Goal: Information Seeking & Learning: Learn about a topic

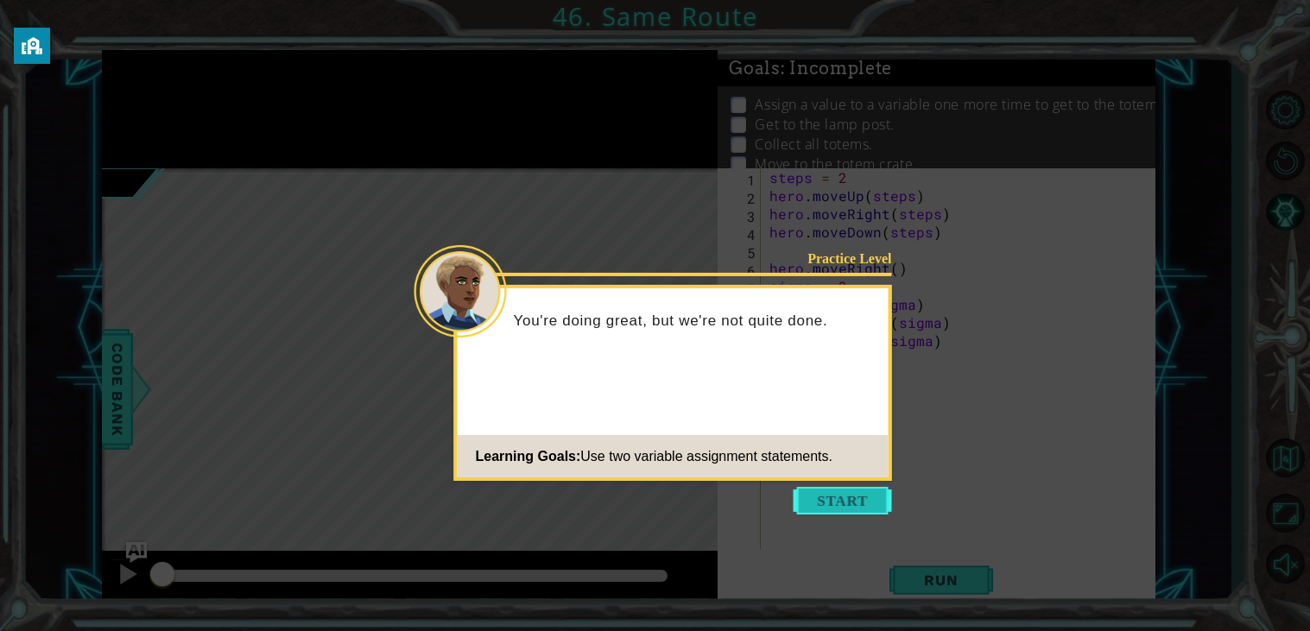
click at [812, 503] on button "Start" at bounding box center [842, 501] width 98 height 28
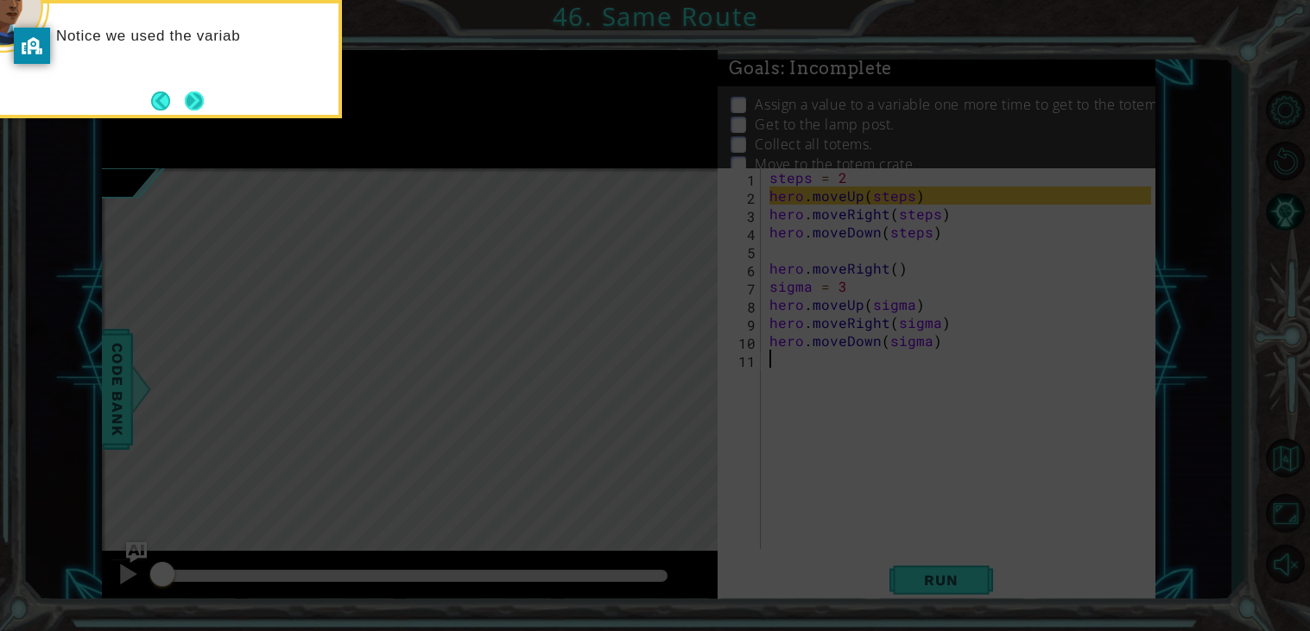
click at [193, 104] on button "Next" at bounding box center [194, 101] width 19 height 19
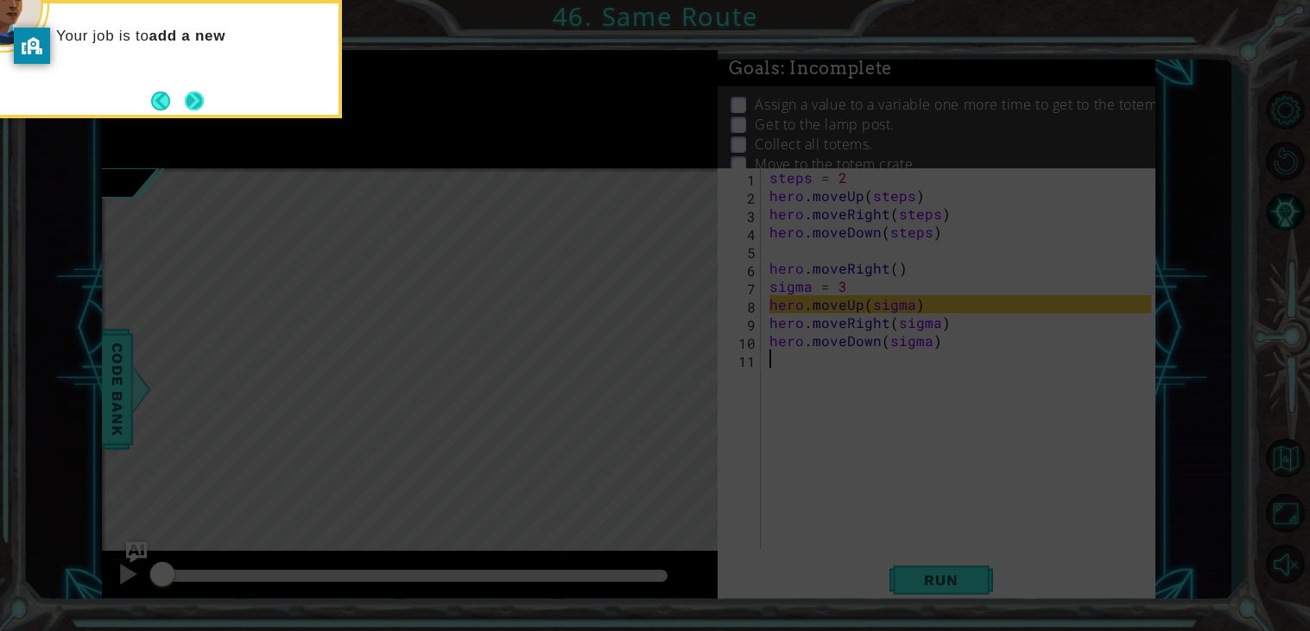
click at [197, 103] on button "Next" at bounding box center [194, 101] width 19 height 19
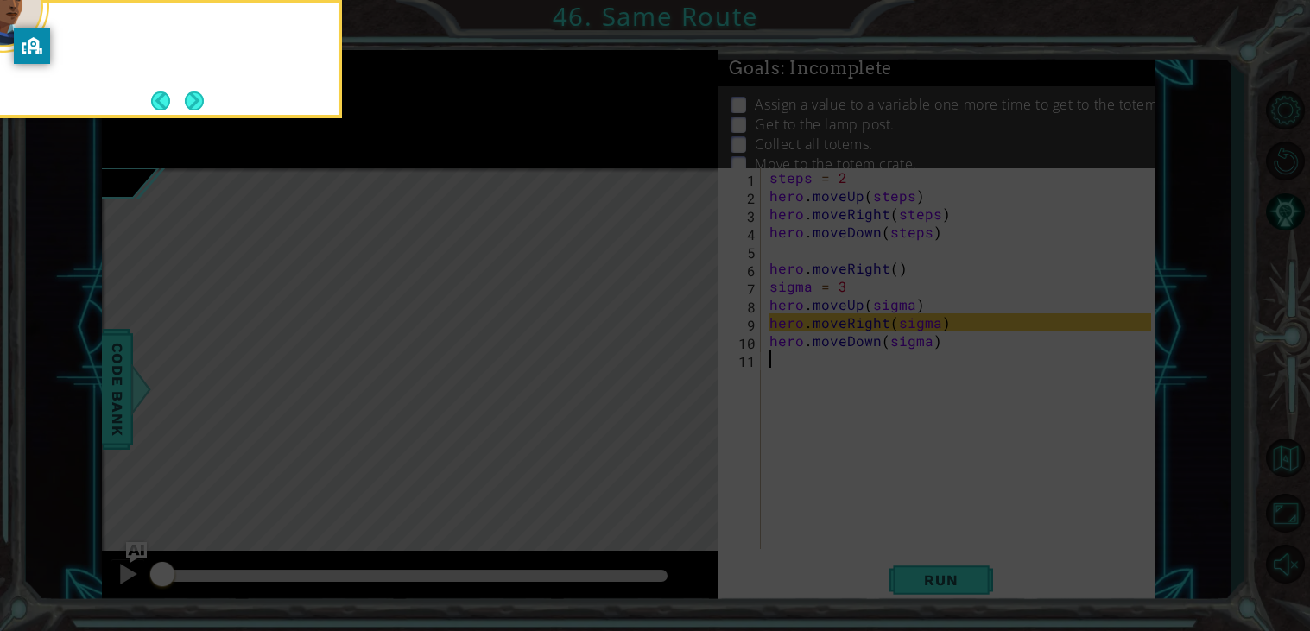
click at [197, 103] on button "Next" at bounding box center [194, 101] width 21 height 21
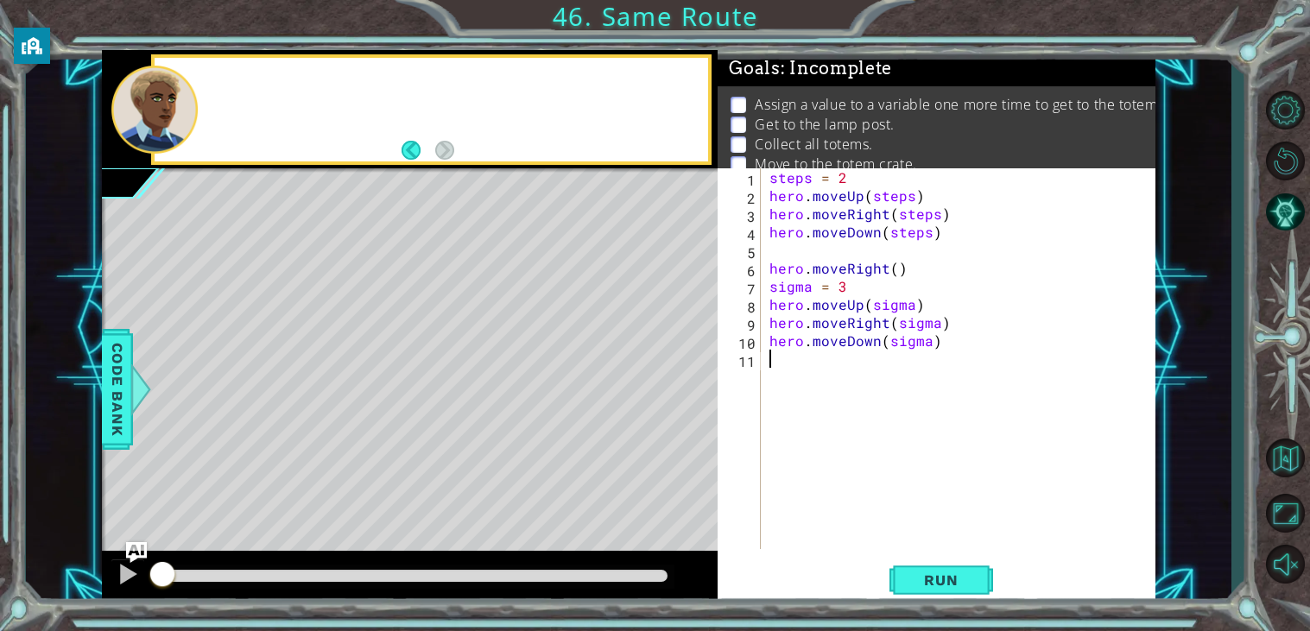
click at [197, 103] on div at bounding box center [431, 110] width 553 height 104
click at [938, 585] on span "Run" at bounding box center [940, 579] width 68 height 17
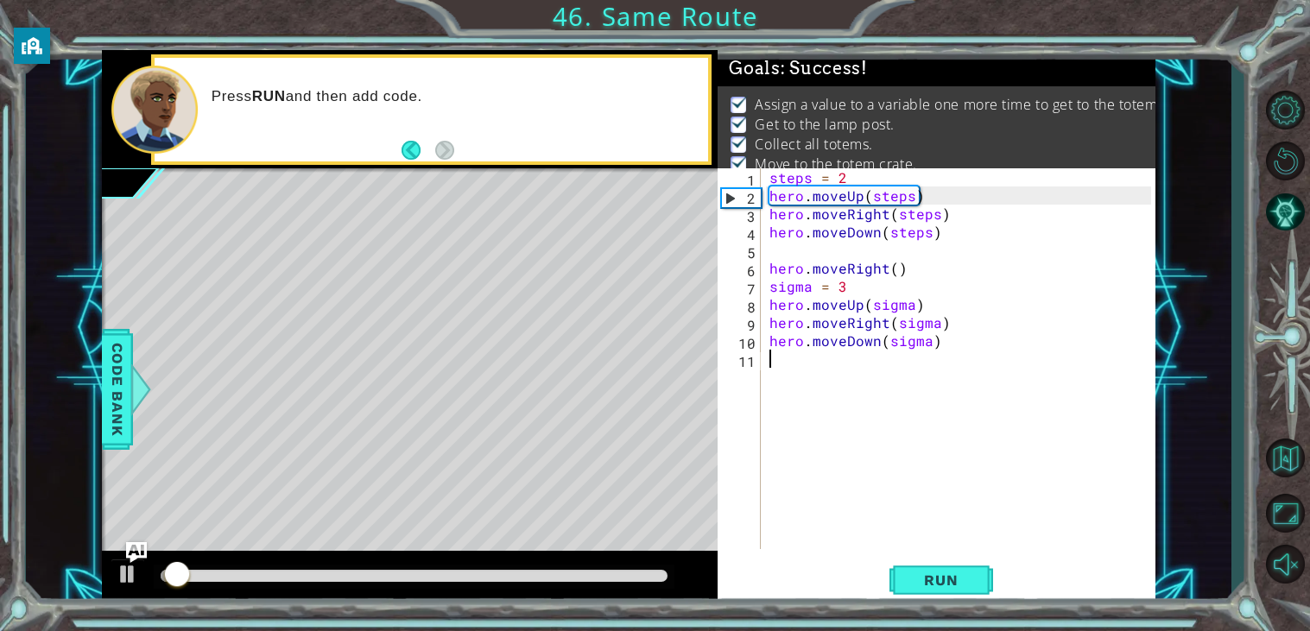
click at [623, 579] on div at bounding box center [414, 576] width 507 height 12
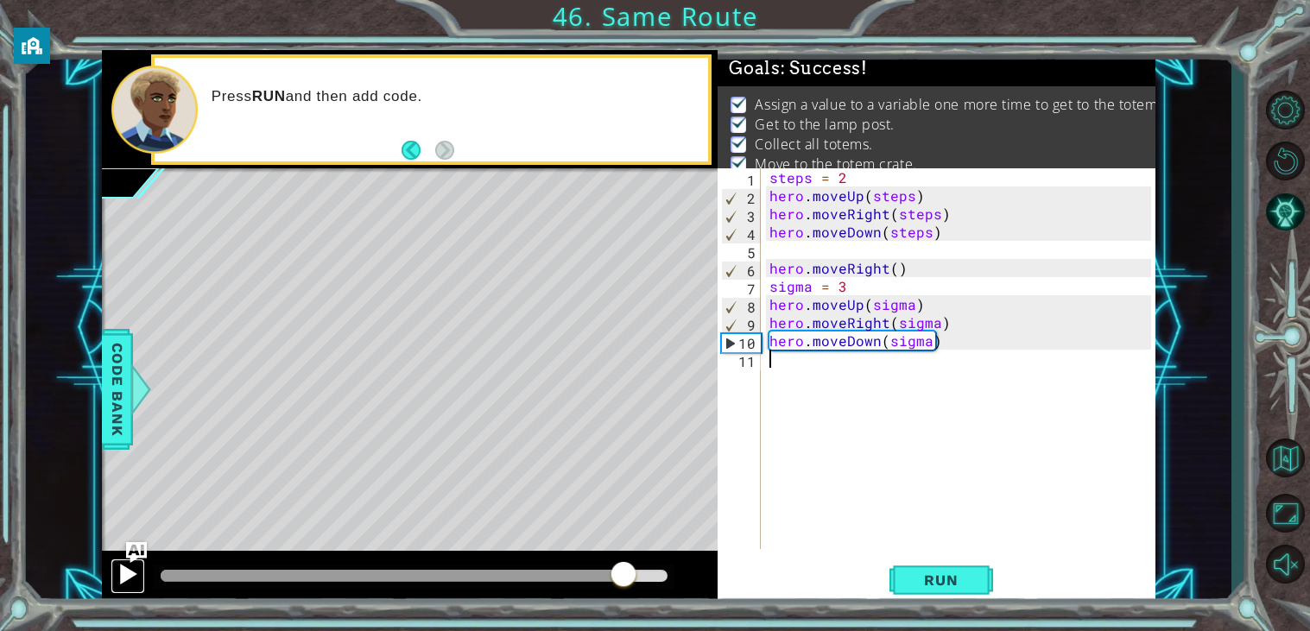
click at [142, 590] on button at bounding box center [127, 576] width 35 height 35
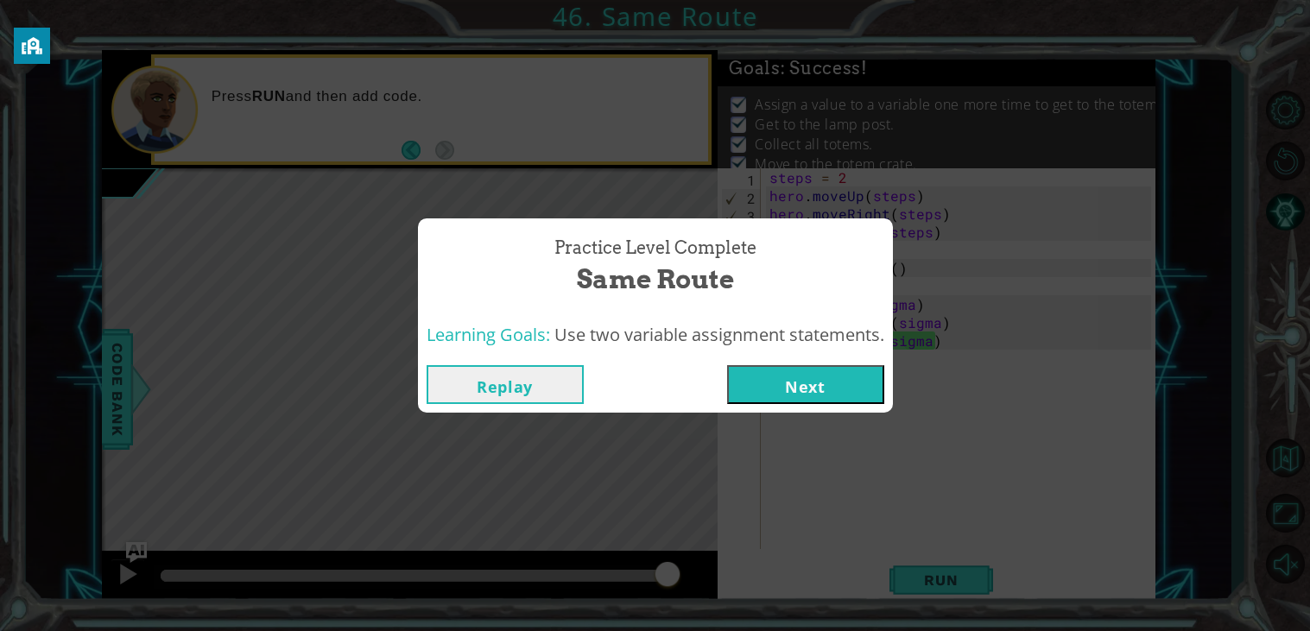
click at [835, 382] on button "Next" at bounding box center [805, 384] width 157 height 39
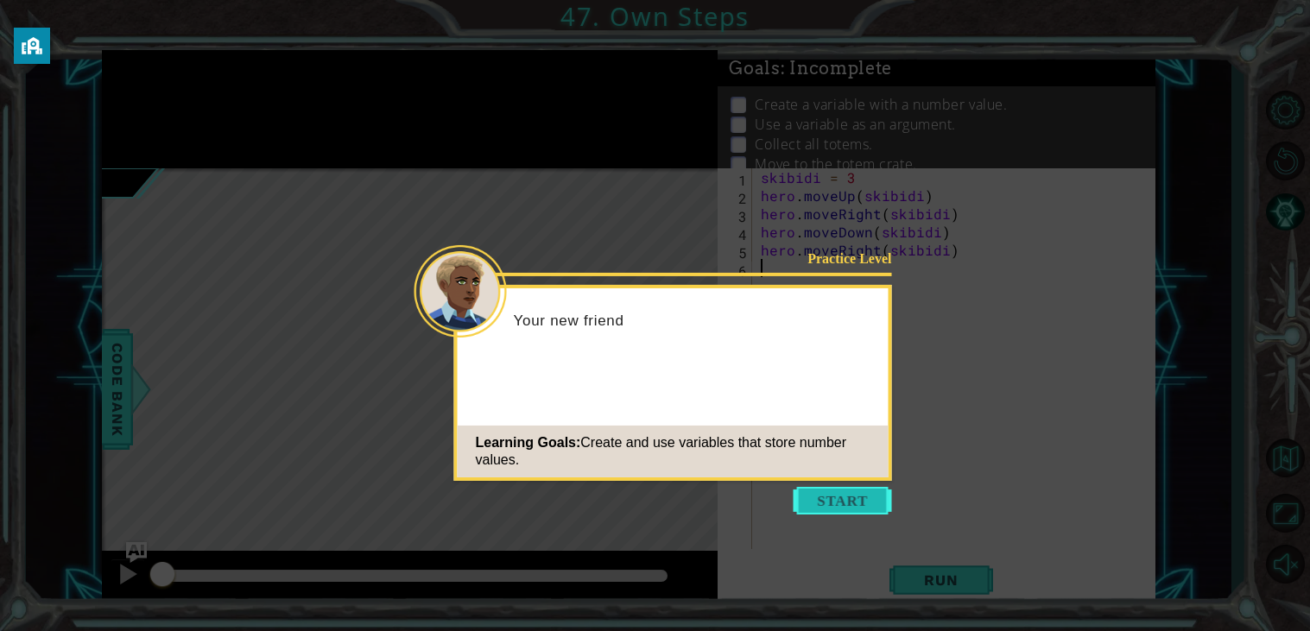
click at [868, 508] on button "Start" at bounding box center [842, 501] width 98 height 28
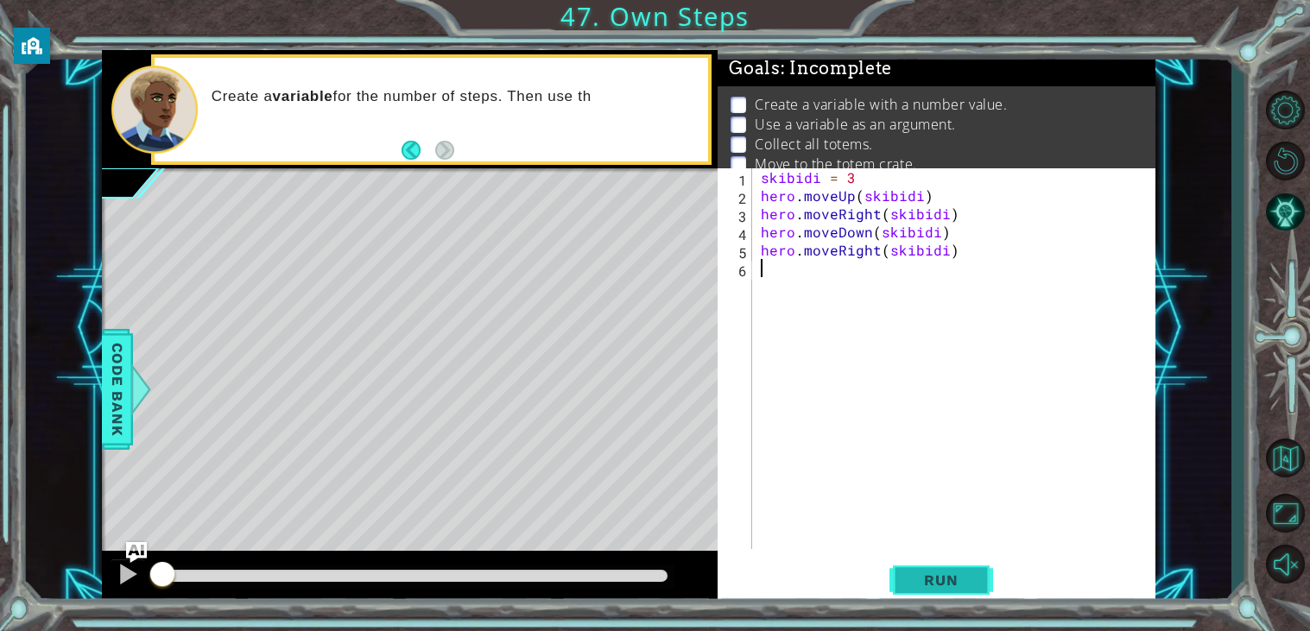
click at [953, 588] on span "Run" at bounding box center [940, 579] width 68 height 17
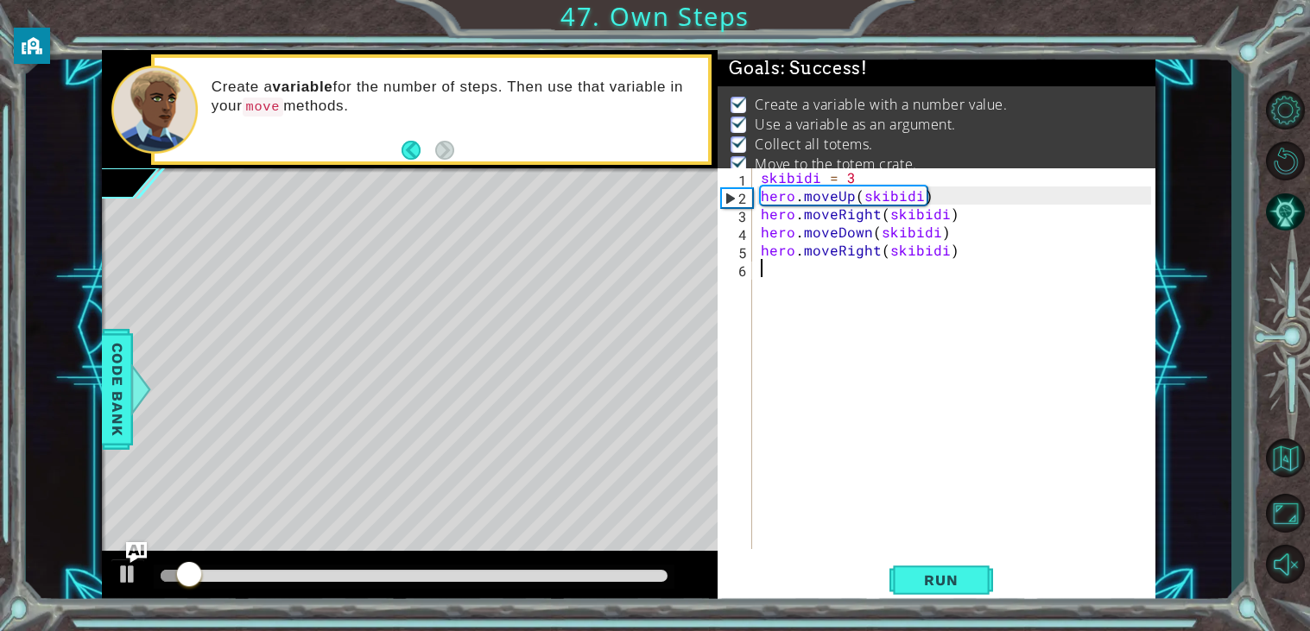
click at [613, 578] on div at bounding box center [414, 576] width 507 height 12
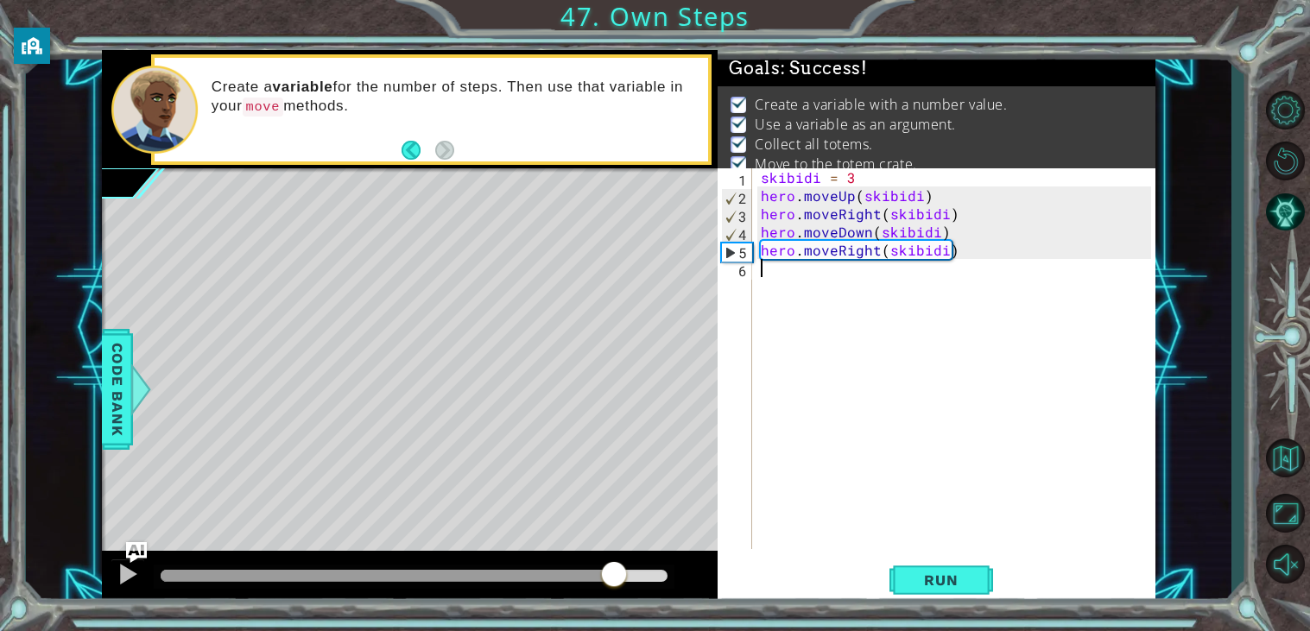
click at [631, 578] on div at bounding box center [414, 576] width 507 height 12
click at [121, 590] on button at bounding box center [127, 576] width 35 height 35
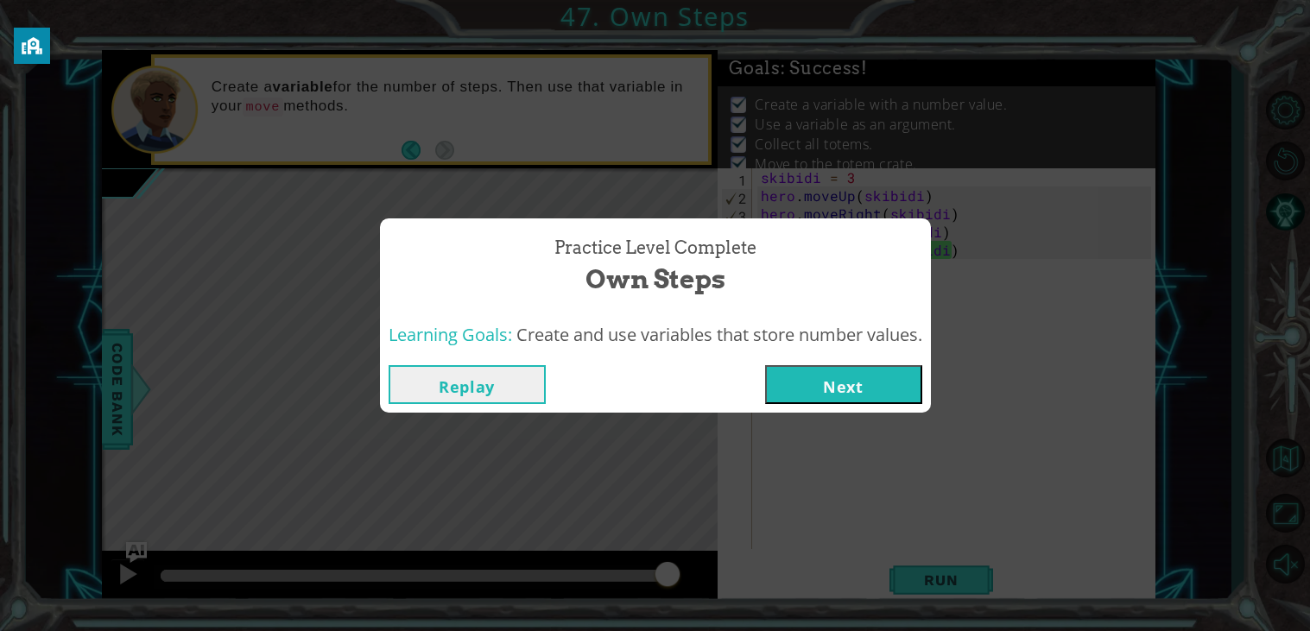
click at [860, 408] on div "Replay Next" at bounding box center [655, 385] width 551 height 56
click at [785, 369] on button "Next" at bounding box center [843, 384] width 157 height 39
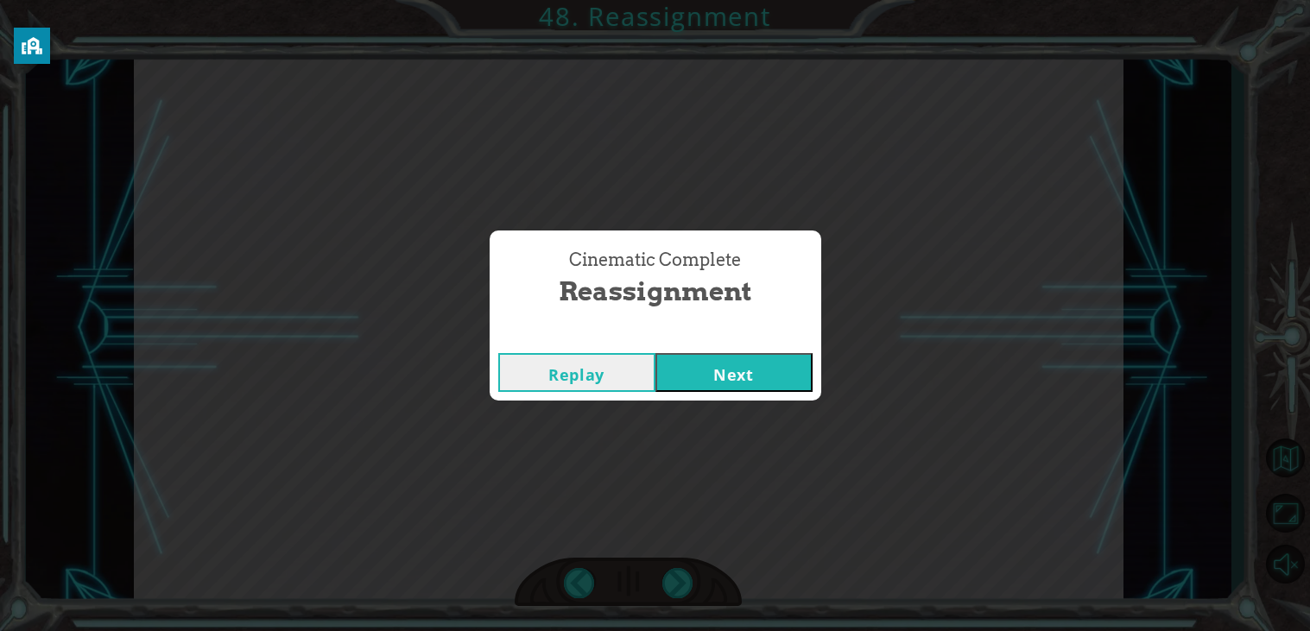
click at [710, 386] on button "Next" at bounding box center [733, 372] width 157 height 39
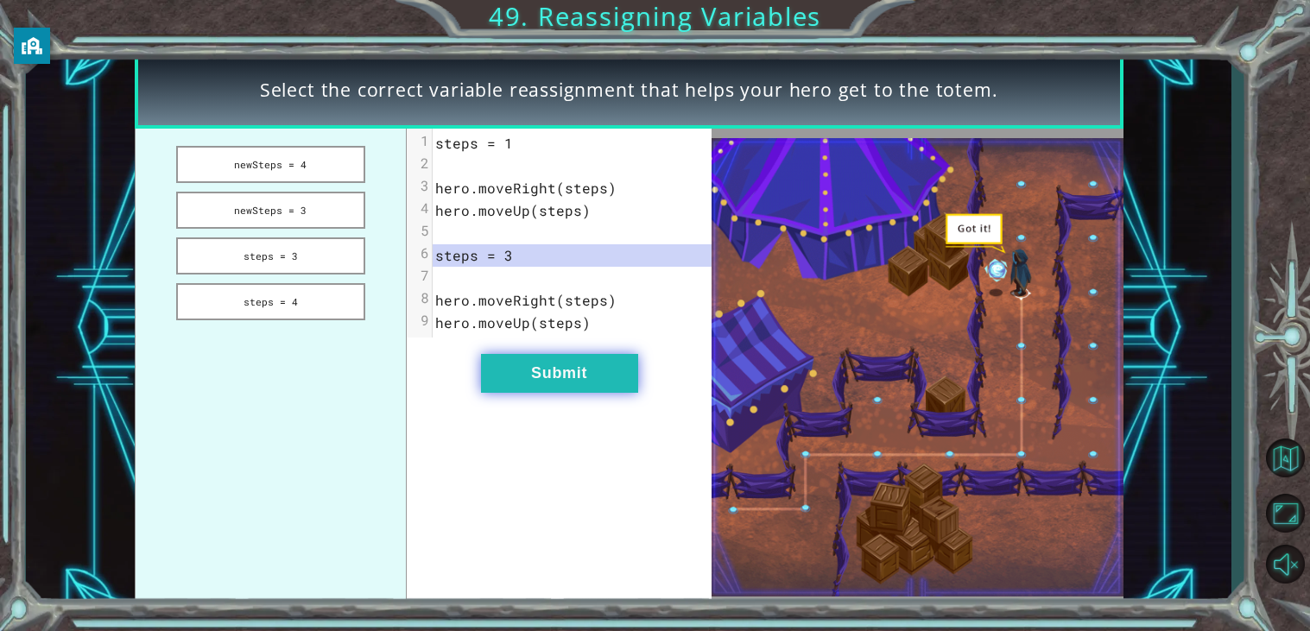
click at [534, 381] on button "Submit" at bounding box center [559, 373] width 157 height 39
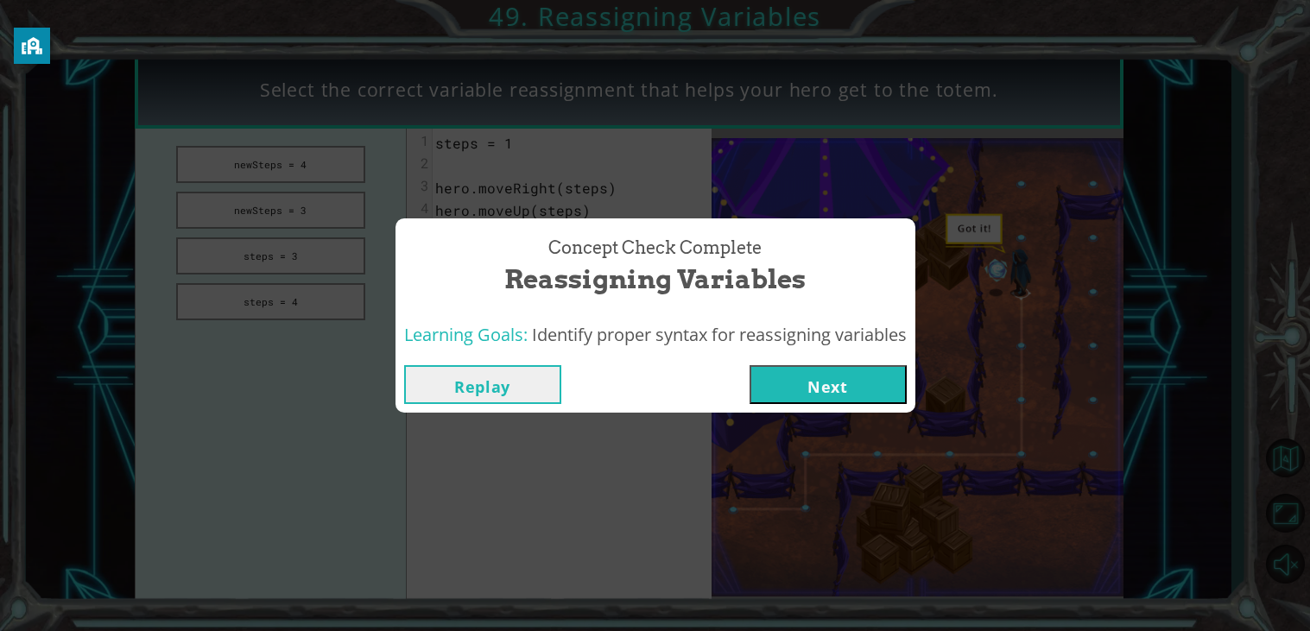
click at [795, 371] on button "Next" at bounding box center [827, 384] width 157 height 39
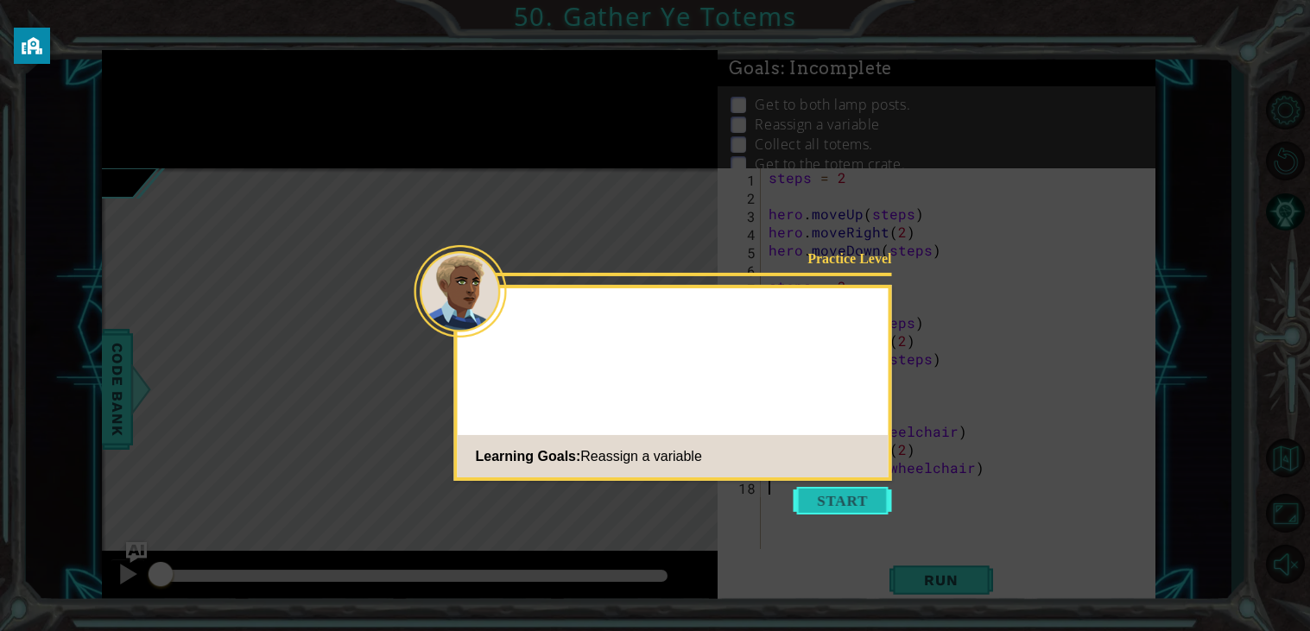
click at [834, 495] on button "Start" at bounding box center [842, 501] width 98 height 28
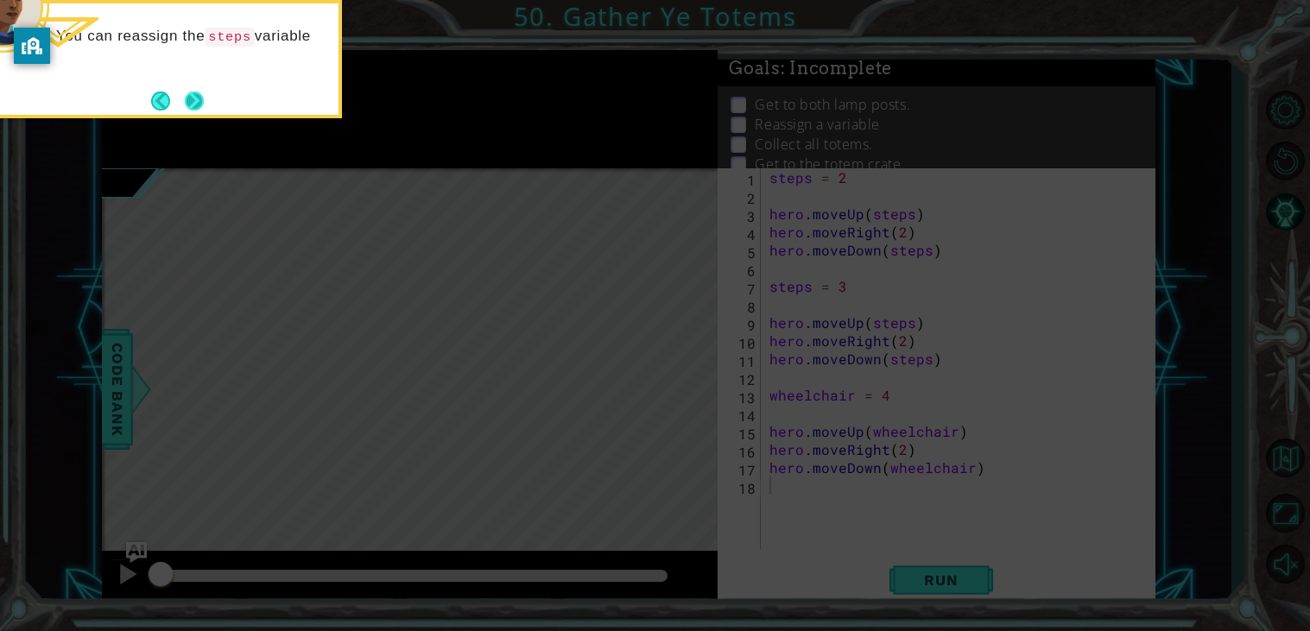
click at [194, 110] on button "Next" at bounding box center [194, 101] width 19 height 19
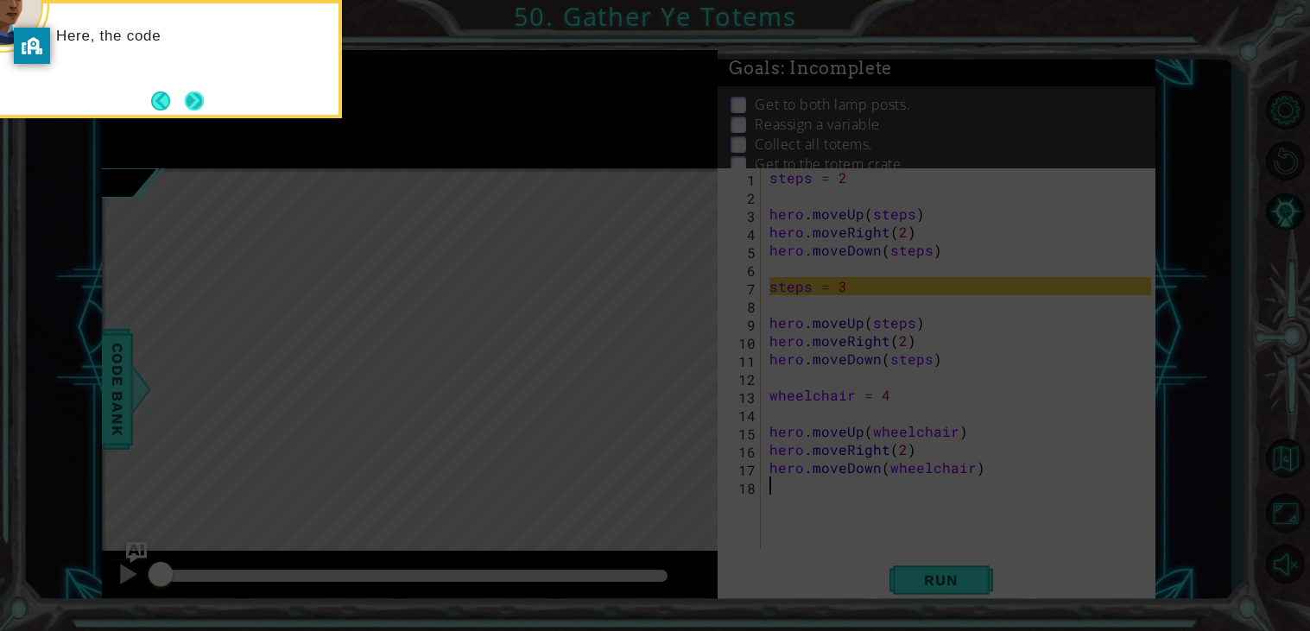
click at [193, 110] on button "Next" at bounding box center [194, 101] width 19 height 19
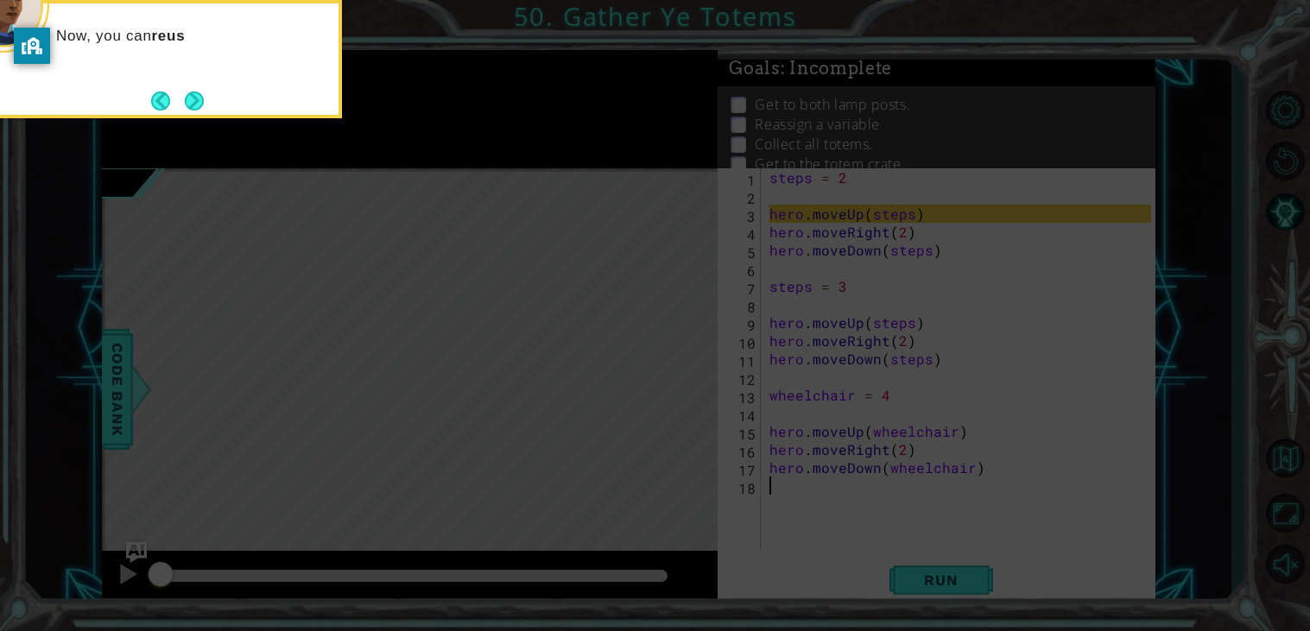
click at [193, 110] on button "Next" at bounding box center [194, 101] width 20 height 20
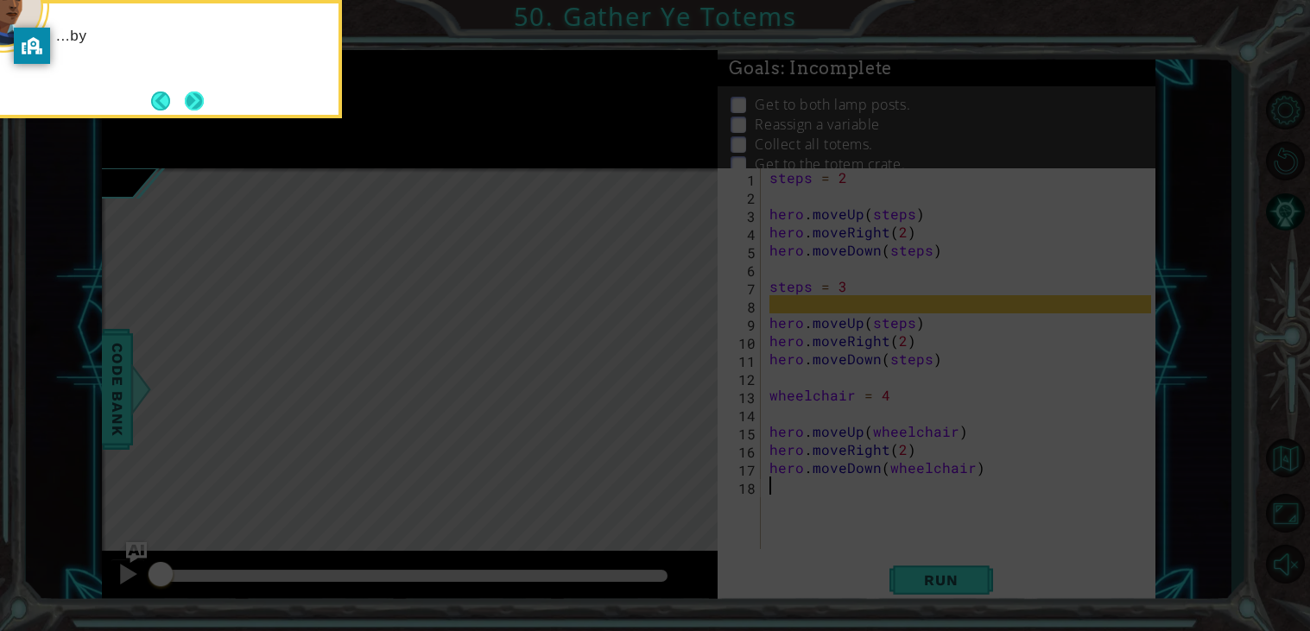
click at [193, 110] on button "Next" at bounding box center [194, 101] width 19 height 19
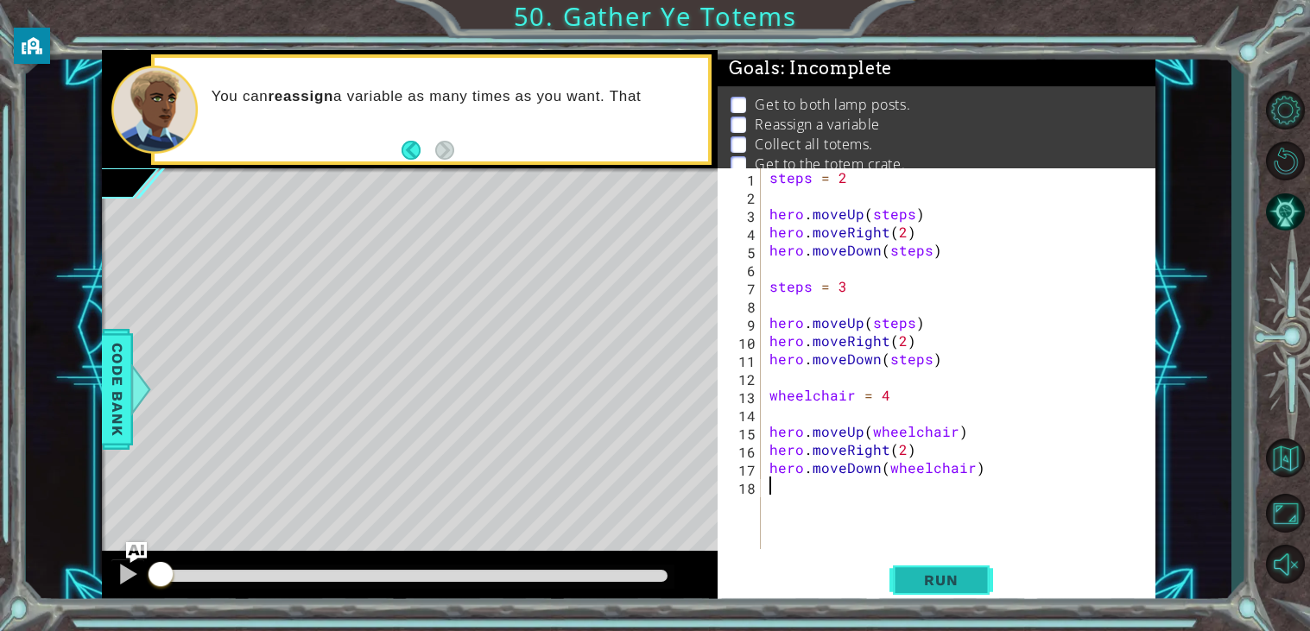
click at [919, 559] on button "Run" at bounding box center [941, 581] width 104 height 44
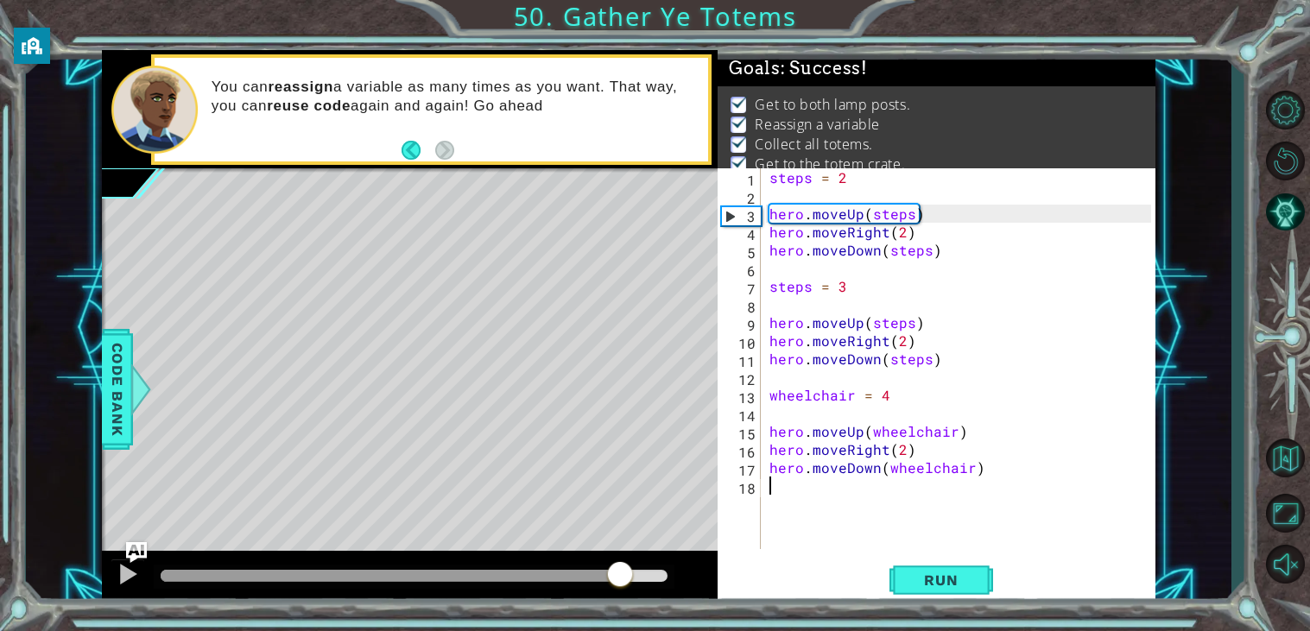
click at [618, 577] on div at bounding box center [414, 576] width 507 height 12
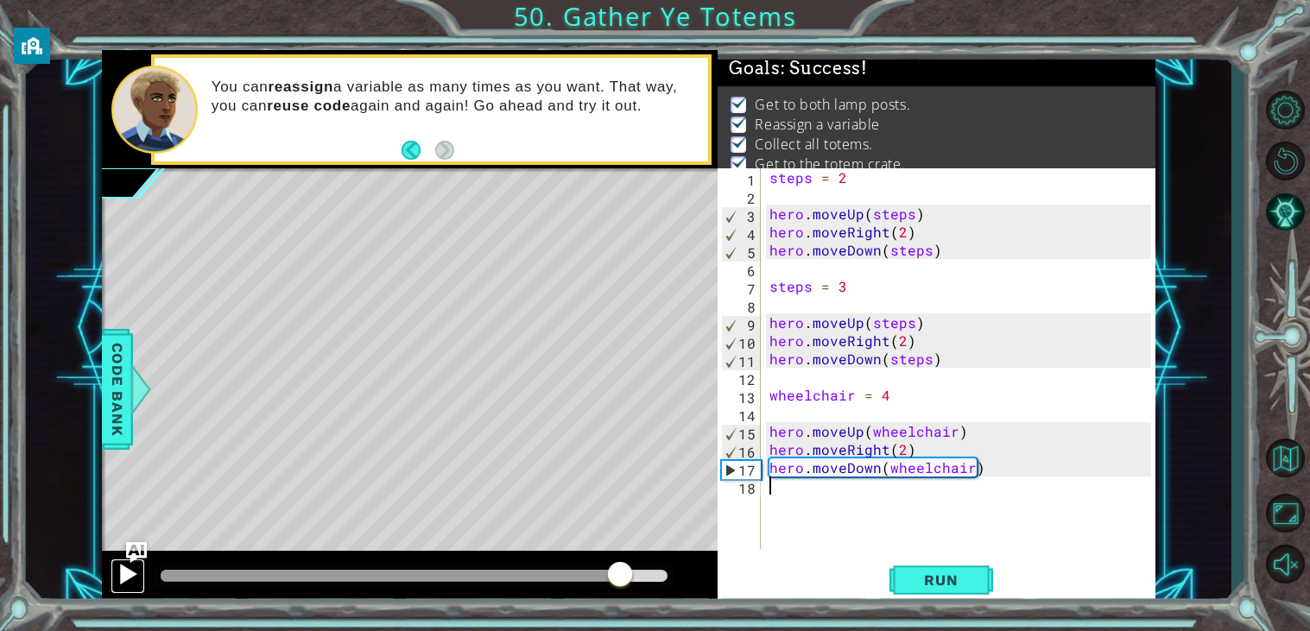
click at [118, 579] on div at bounding box center [128, 574] width 22 height 22
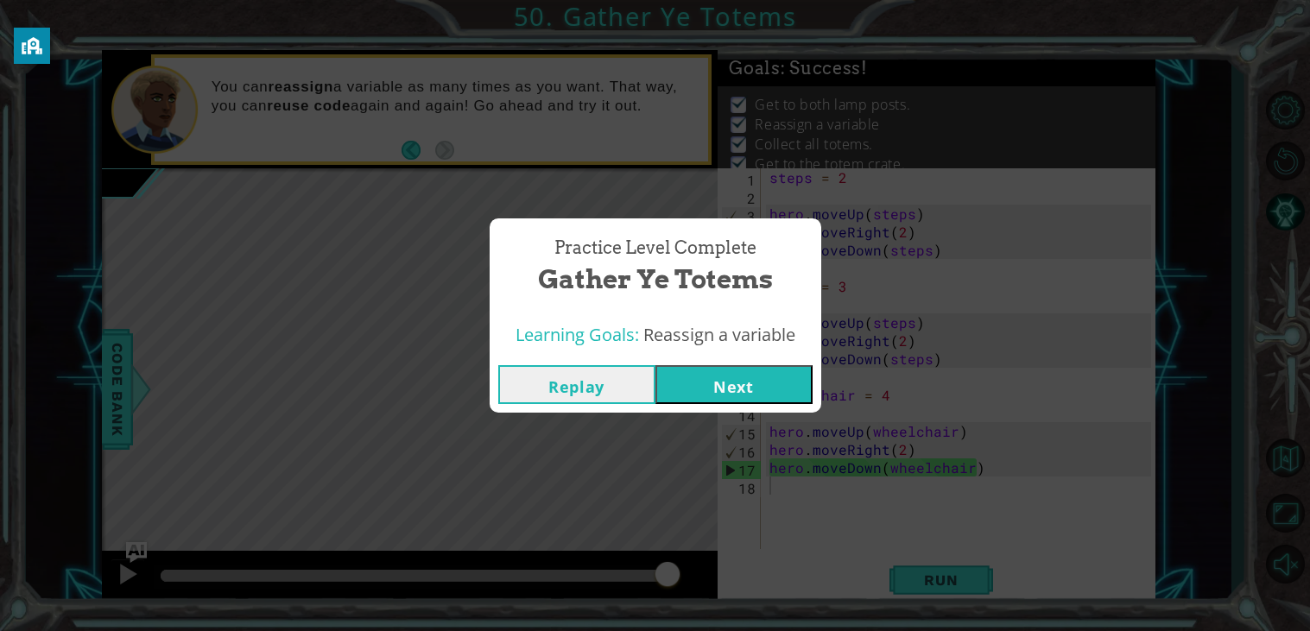
click at [745, 392] on button "Next" at bounding box center [733, 384] width 157 height 39
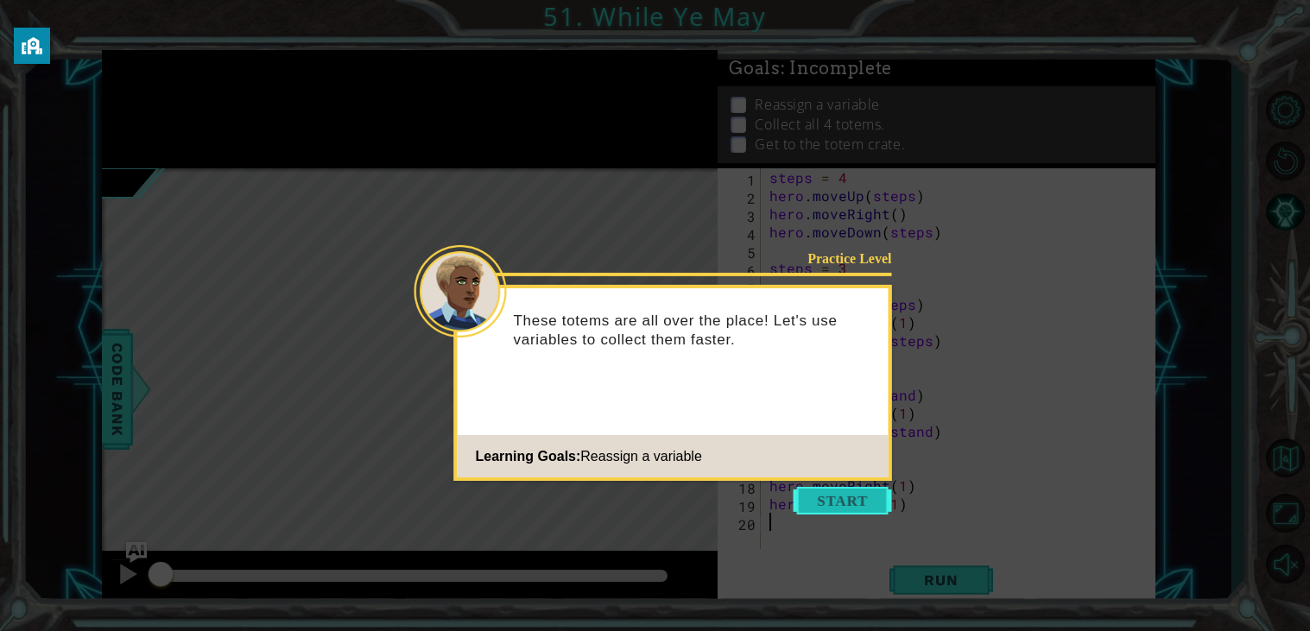
click at [855, 497] on button "Start" at bounding box center [842, 501] width 98 height 28
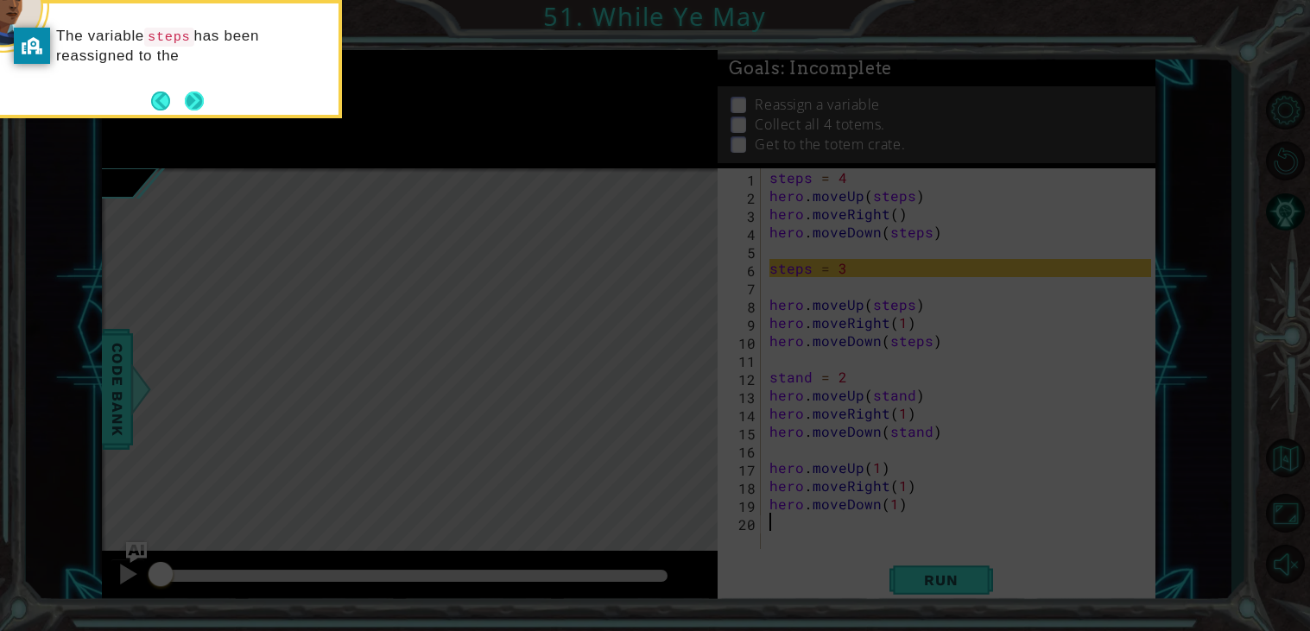
click at [197, 105] on button "Next" at bounding box center [194, 101] width 19 height 19
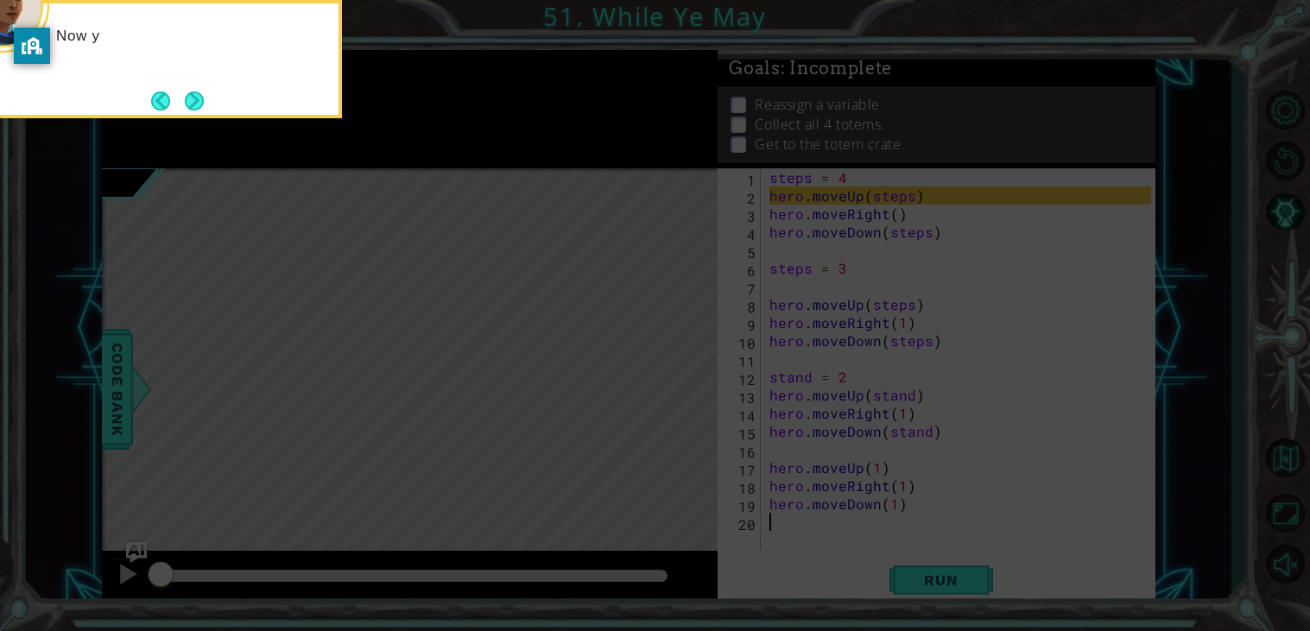
click at [197, 105] on button "Next" at bounding box center [194, 101] width 19 height 19
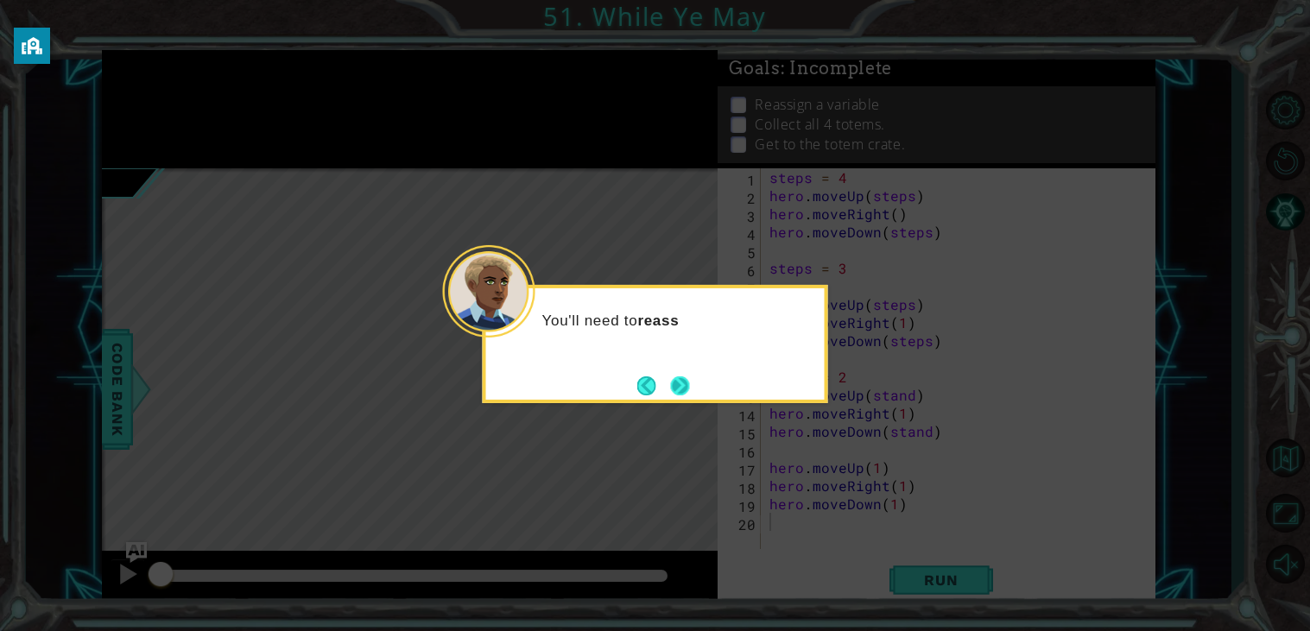
click at [689, 394] on button "Next" at bounding box center [679, 385] width 19 height 19
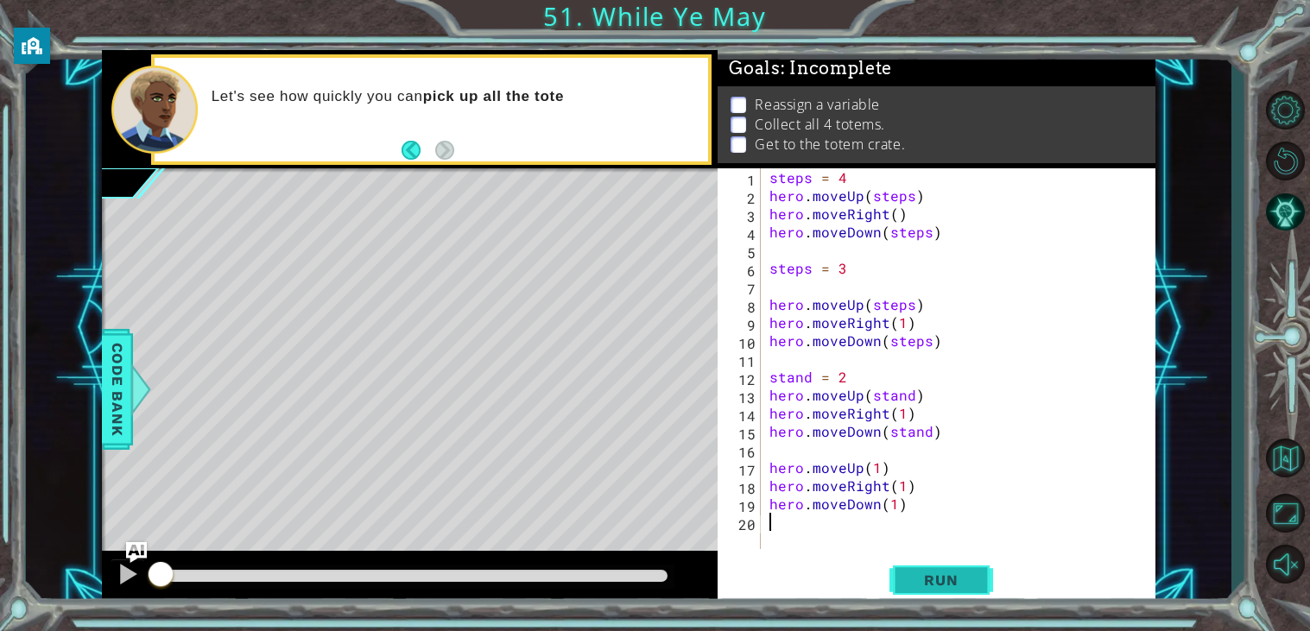
click at [946, 585] on span "Run" at bounding box center [940, 579] width 68 height 17
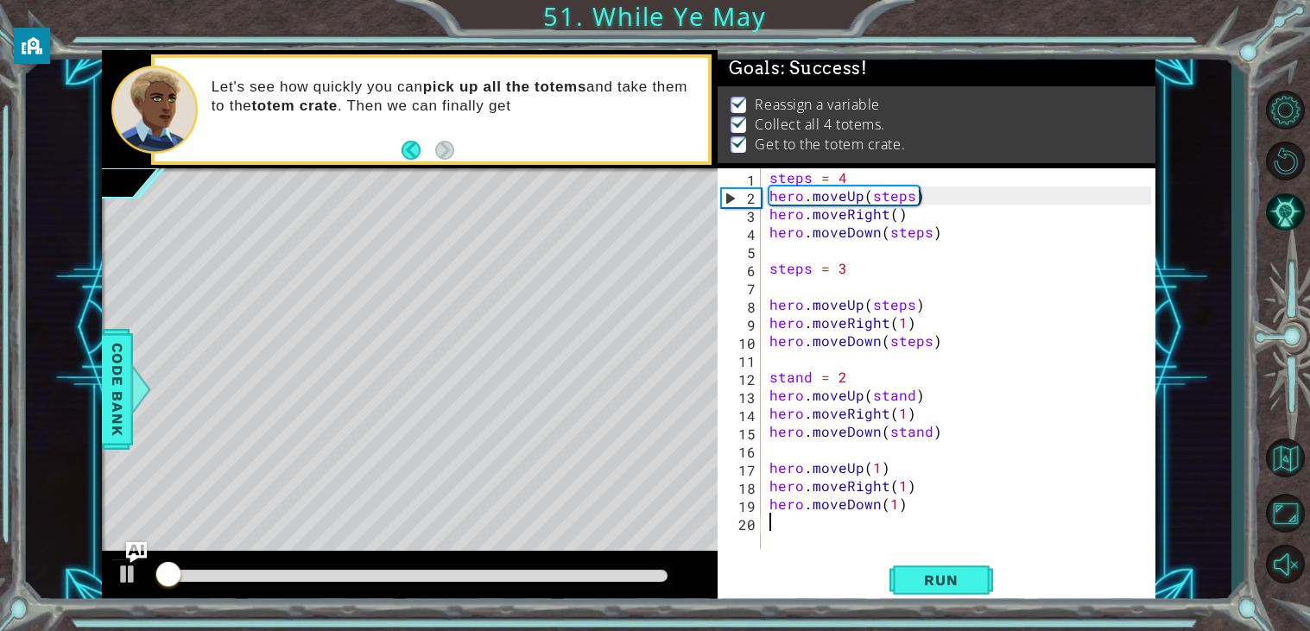
click at [621, 577] on div at bounding box center [414, 576] width 507 height 12
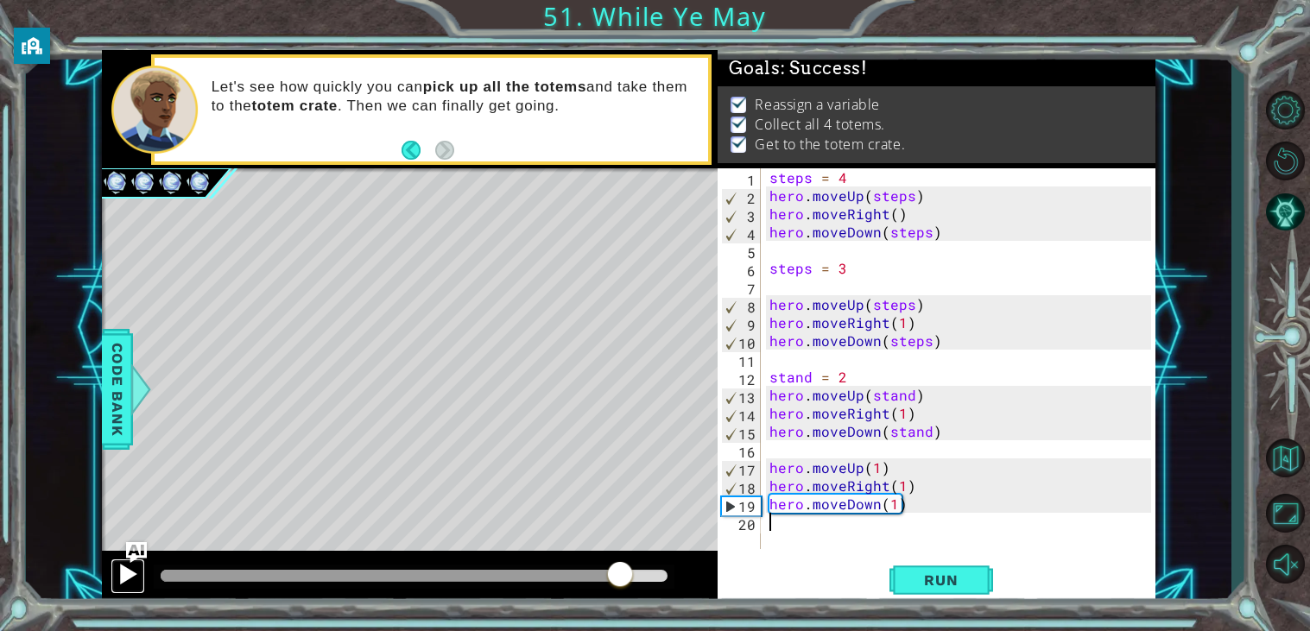
click at [132, 584] on div at bounding box center [128, 574] width 22 height 22
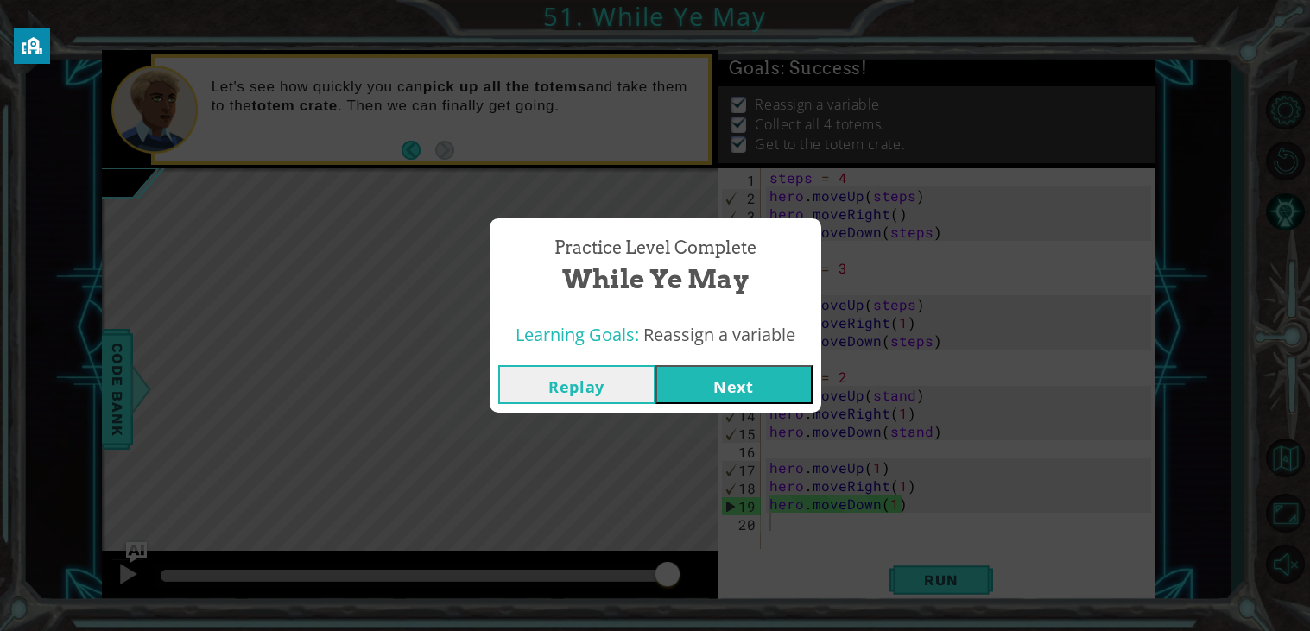
click at [729, 388] on button "Next" at bounding box center [733, 384] width 157 height 39
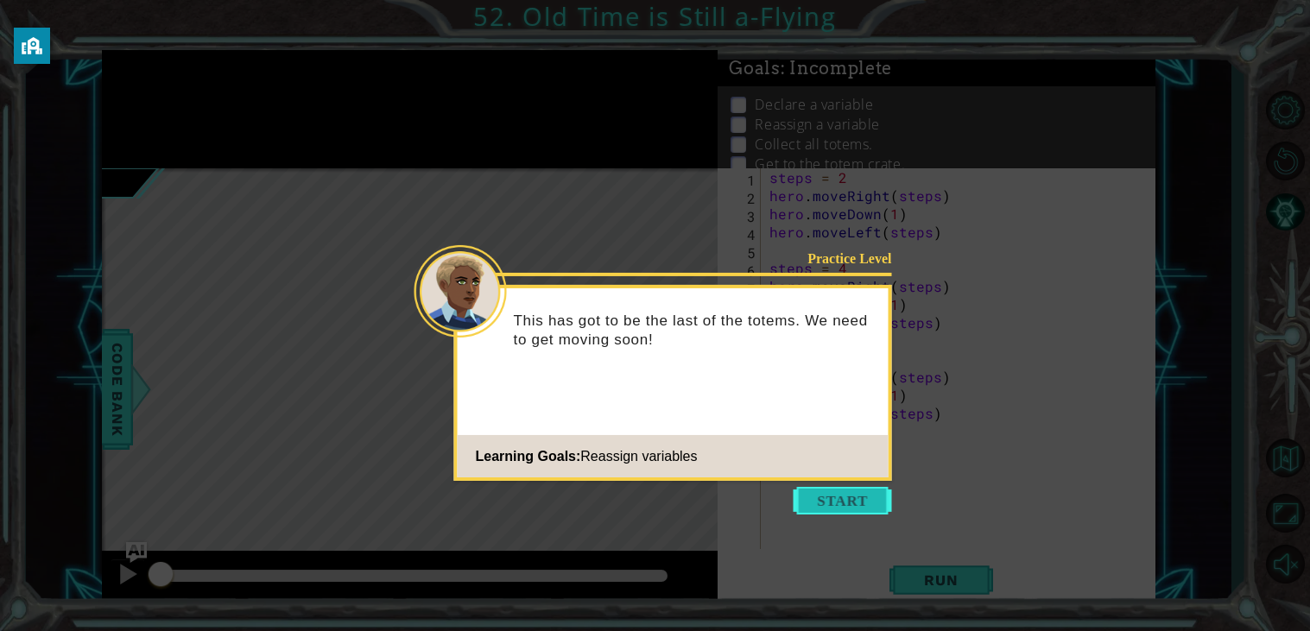
click at [820, 494] on button "Start" at bounding box center [842, 501] width 98 height 28
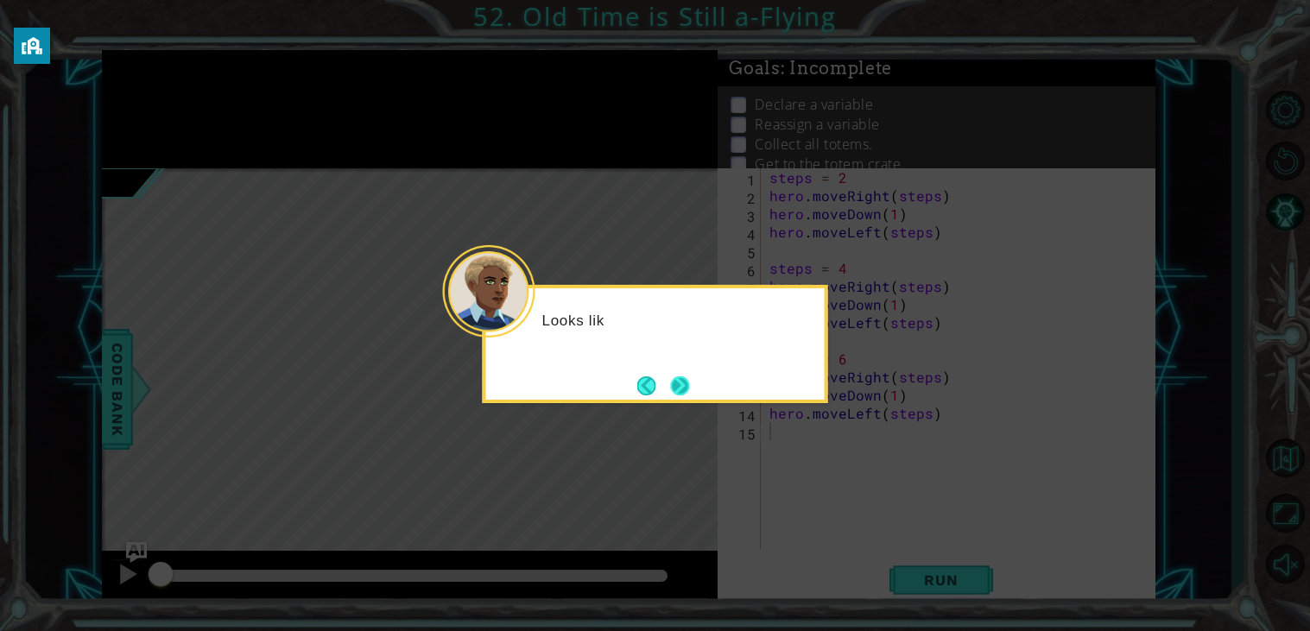
click at [683, 381] on button "Next" at bounding box center [680, 386] width 21 height 21
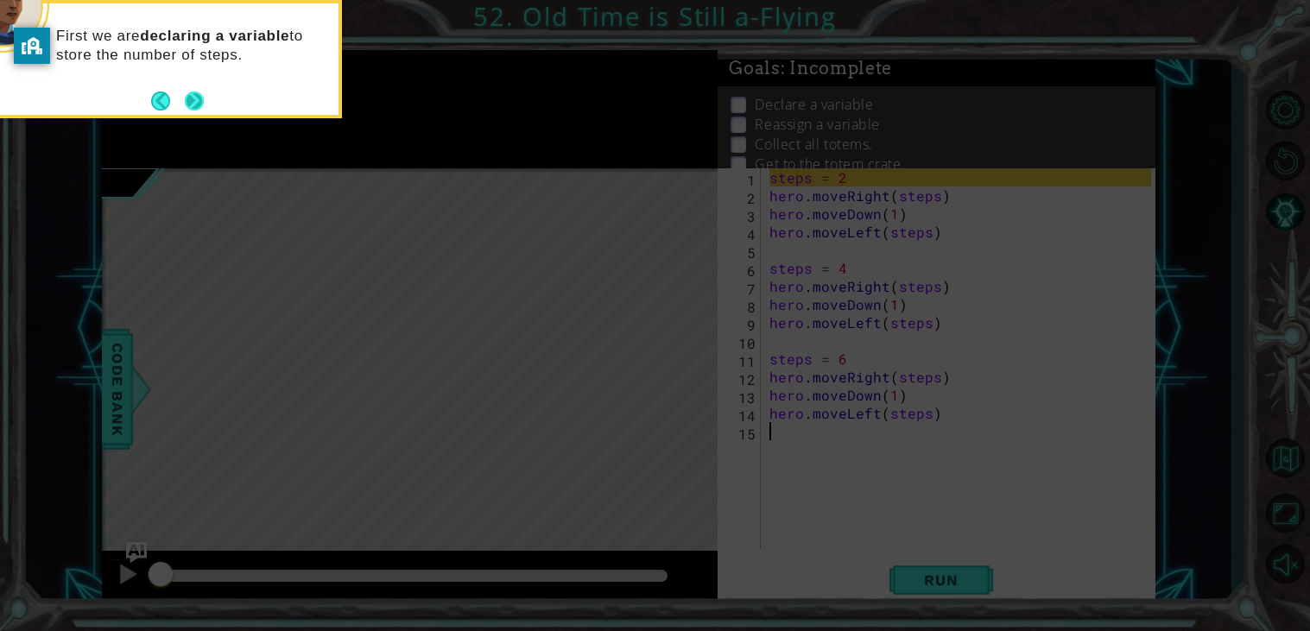
click at [199, 104] on button "Next" at bounding box center [194, 100] width 25 height 25
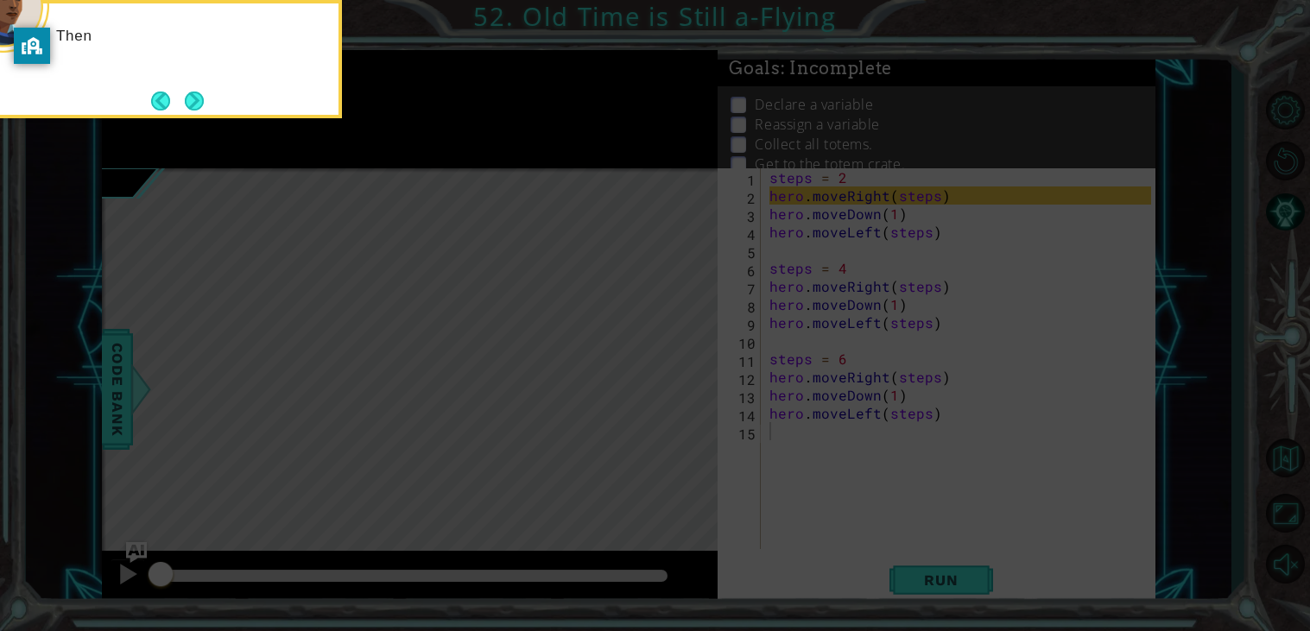
click at [199, 104] on button "Next" at bounding box center [194, 101] width 19 height 19
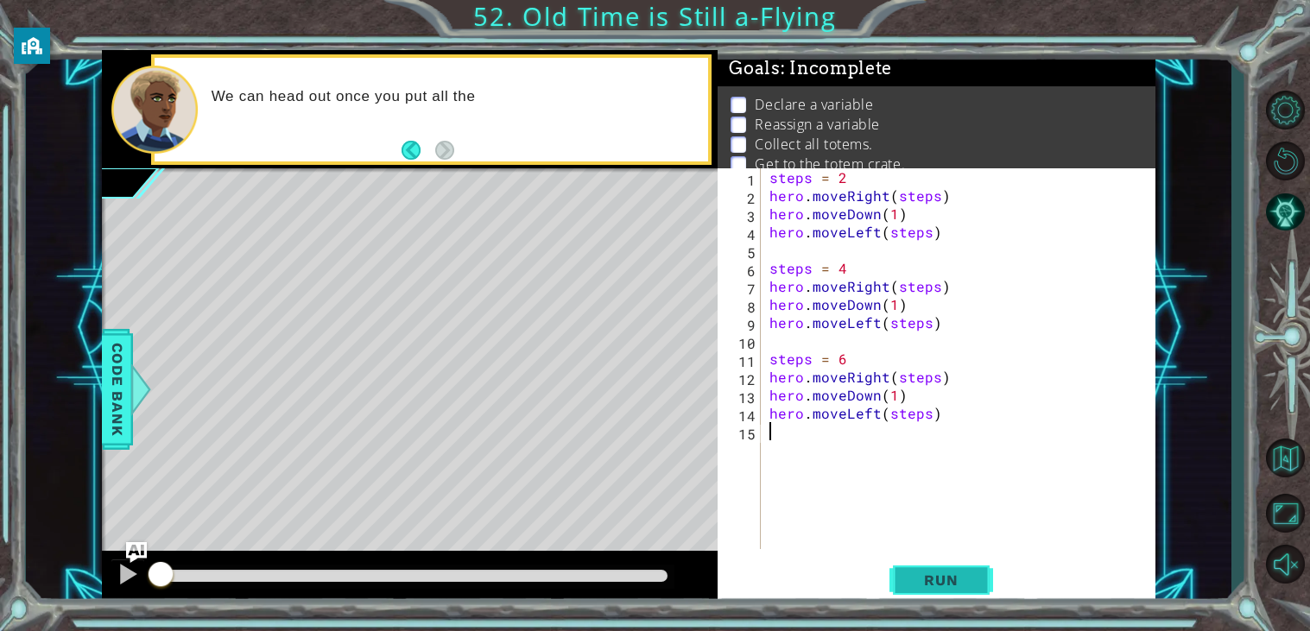
click at [947, 575] on span "Run" at bounding box center [940, 579] width 68 height 17
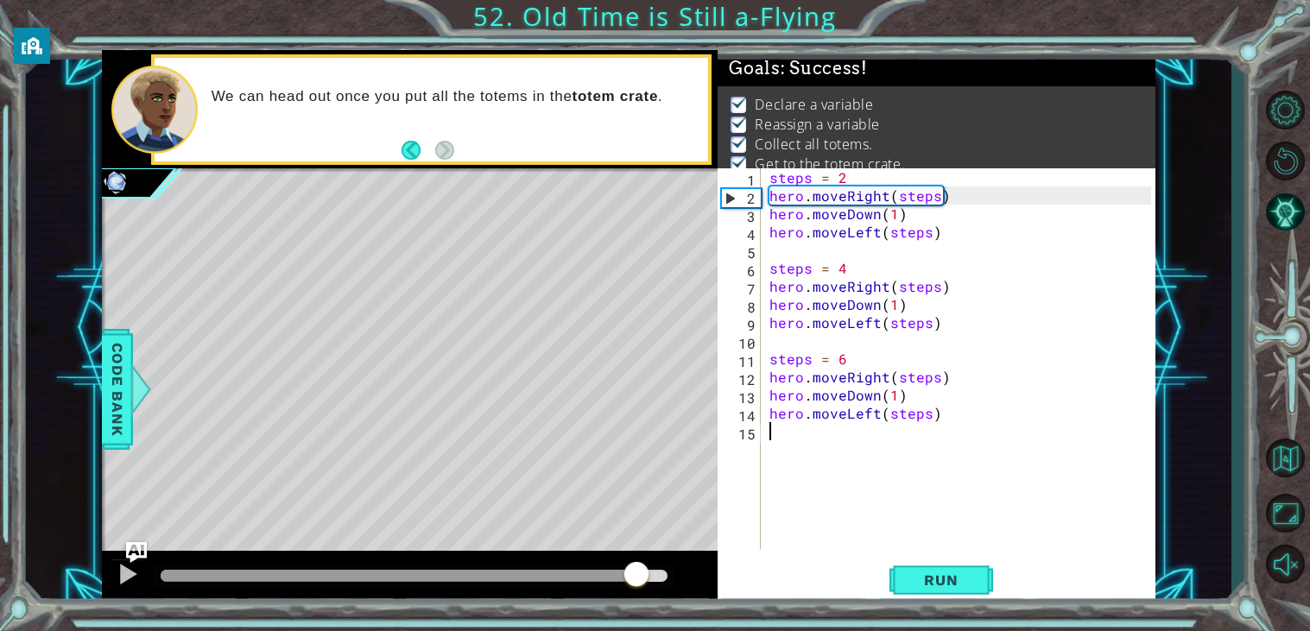
click at [634, 571] on div at bounding box center [414, 576] width 507 height 12
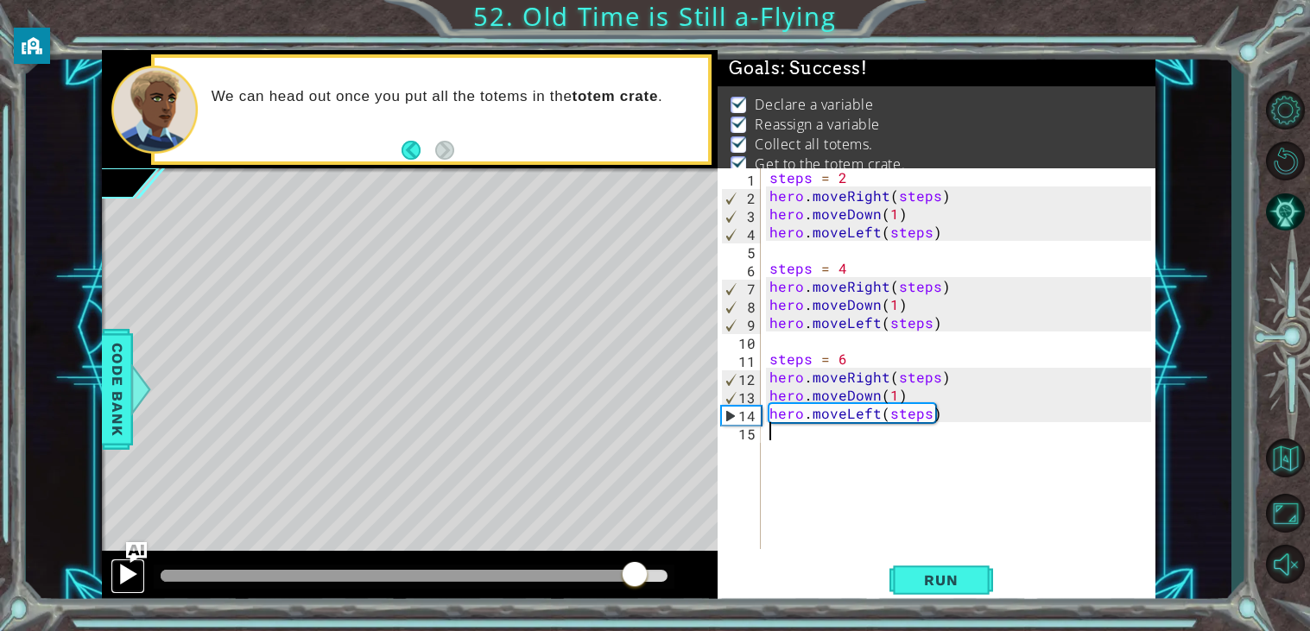
click at [126, 573] on div at bounding box center [128, 574] width 22 height 22
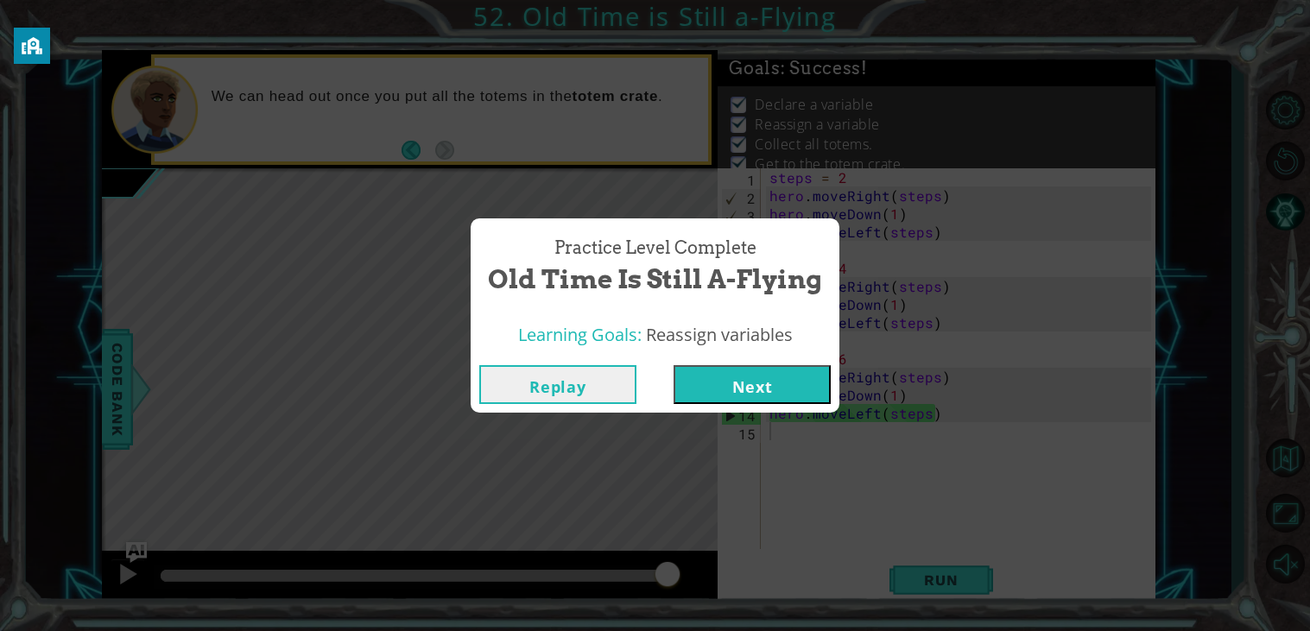
click at [803, 382] on button "Next" at bounding box center [751, 384] width 157 height 39
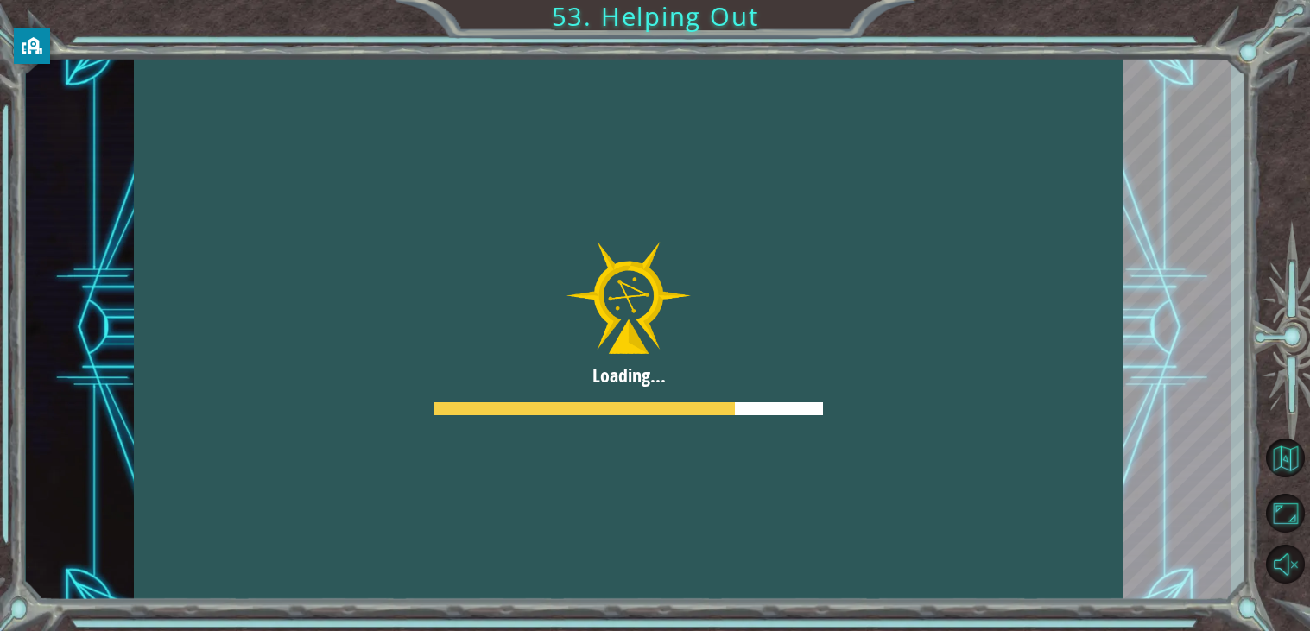
click at [621, 364] on div at bounding box center [628, 328] width 989 height 556
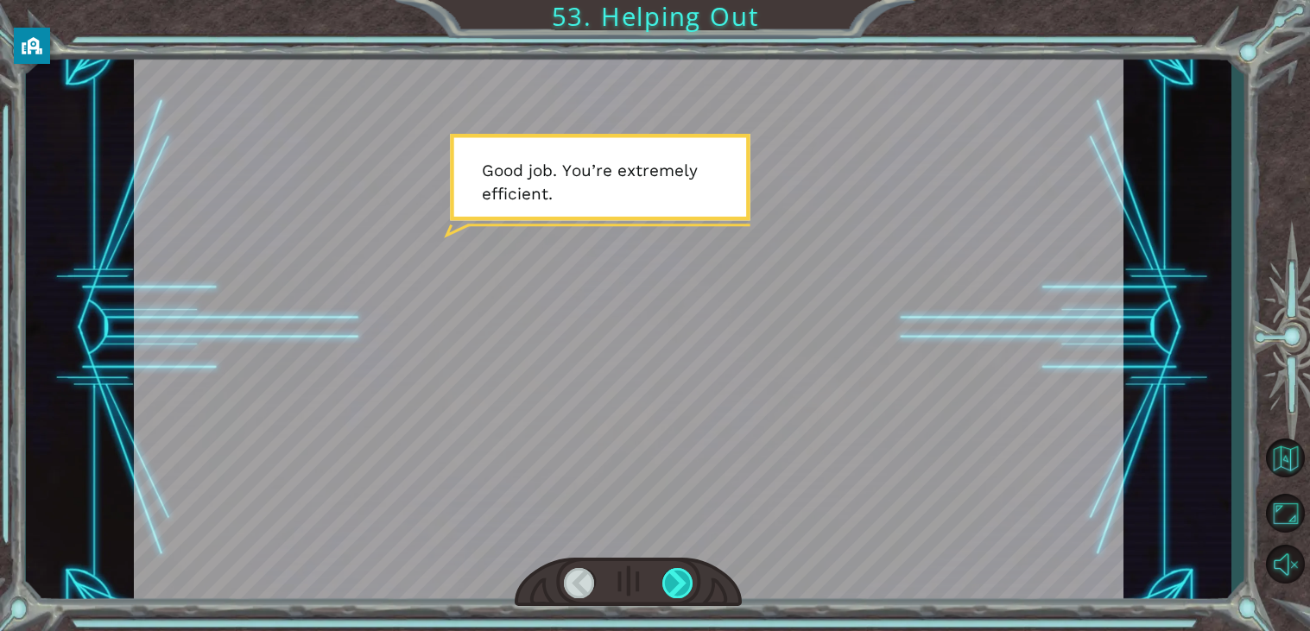
click at [680, 571] on div at bounding box center [677, 583] width 31 height 30
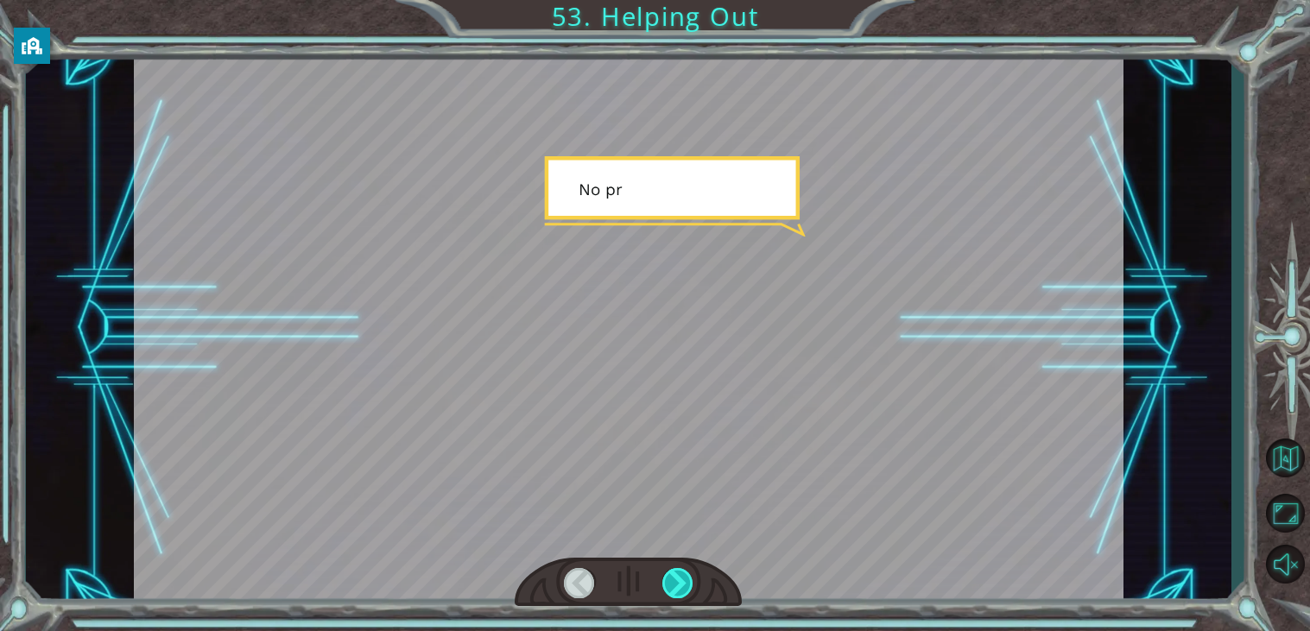
click at [680, 571] on div at bounding box center [677, 583] width 31 height 30
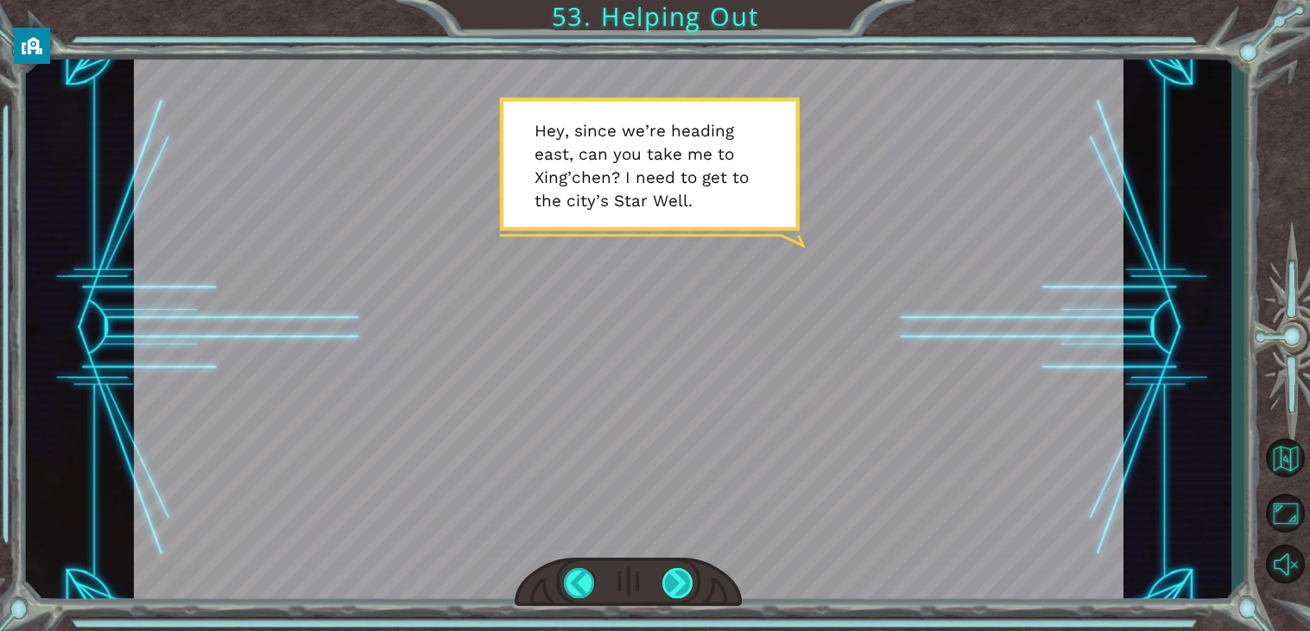
click at [681, 571] on div at bounding box center [677, 583] width 31 height 30
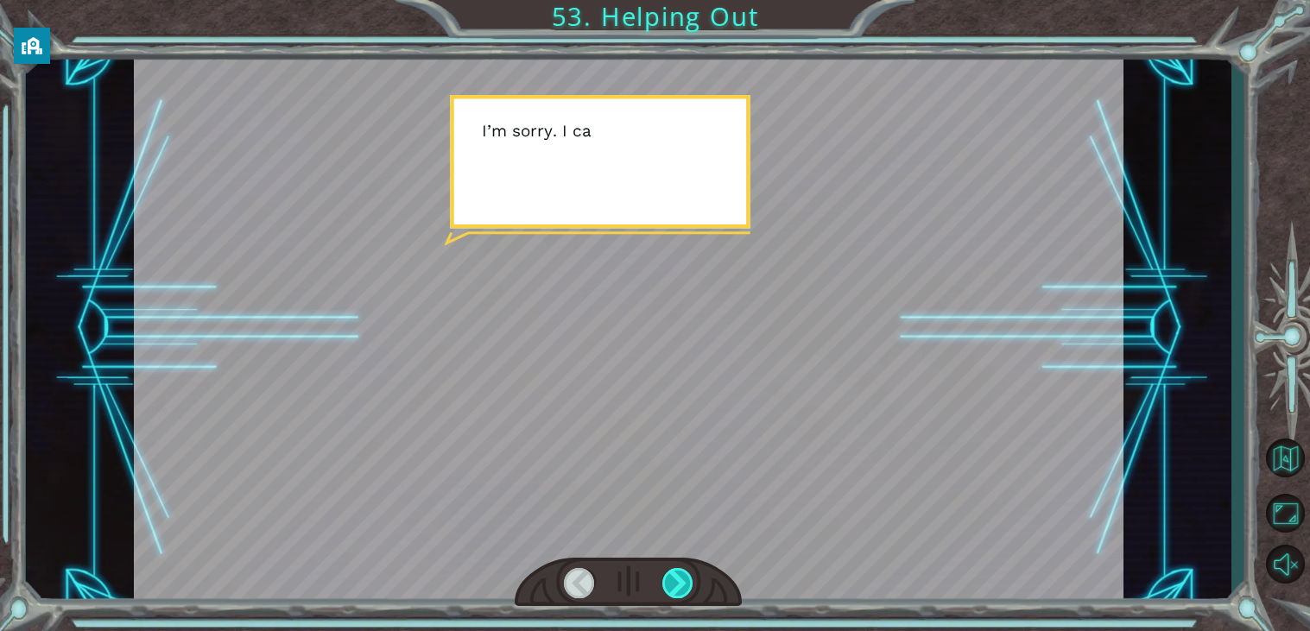
click at [681, 571] on div at bounding box center [677, 583] width 31 height 30
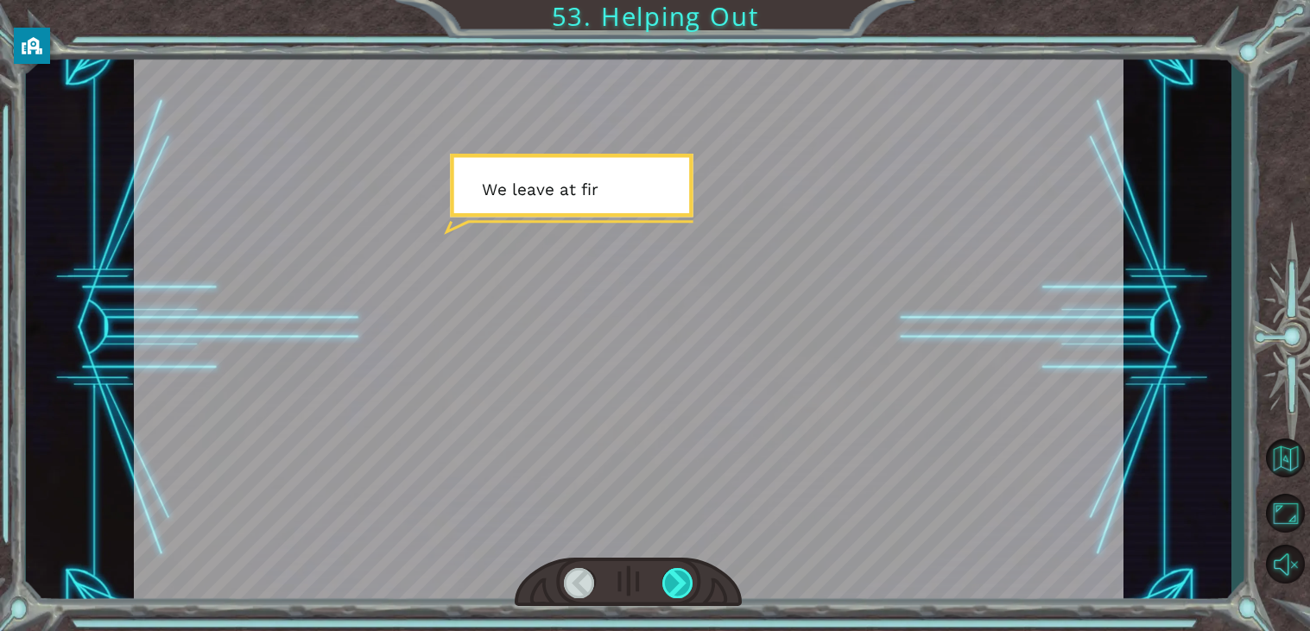
click at [681, 571] on div at bounding box center [677, 583] width 31 height 30
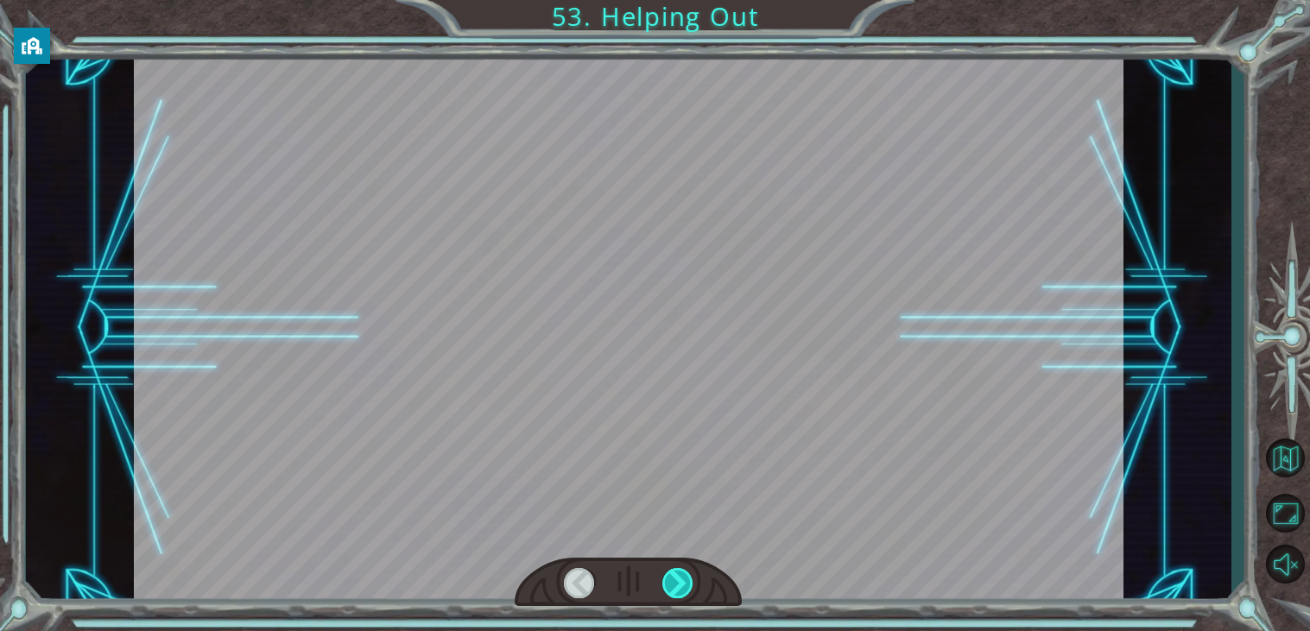
click at [681, 572] on div at bounding box center [677, 583] width 31 height 30
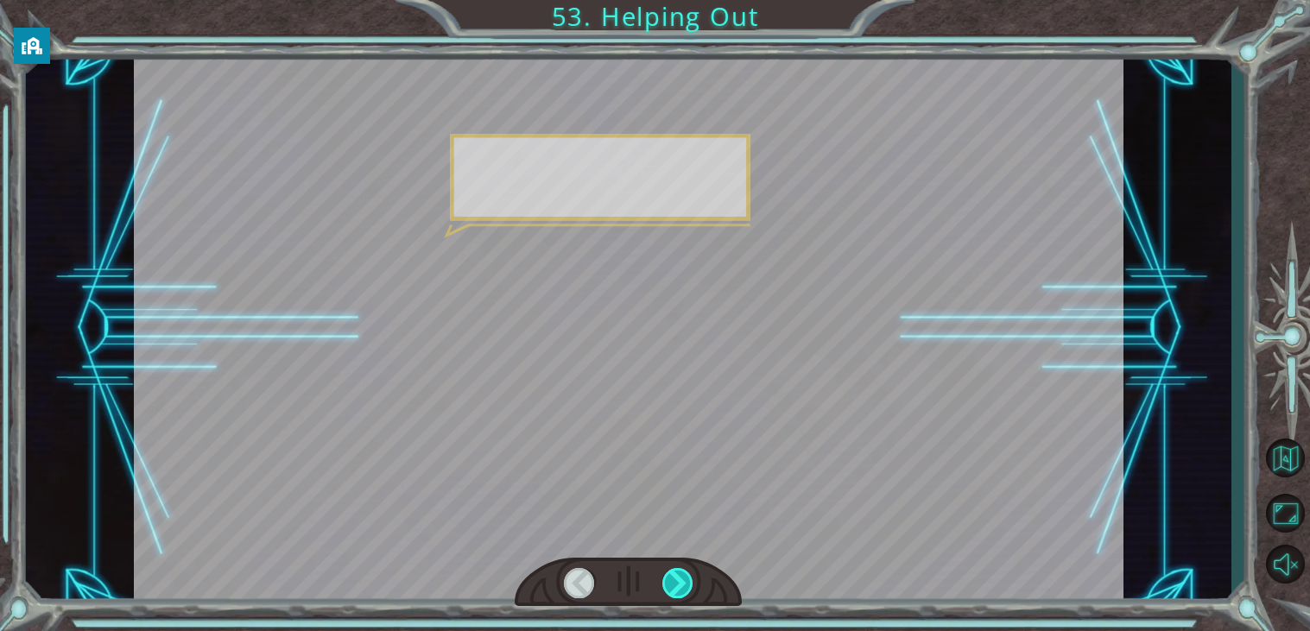
click at [681, 572] on div at bounding box center [677, 583] width 31 height 30
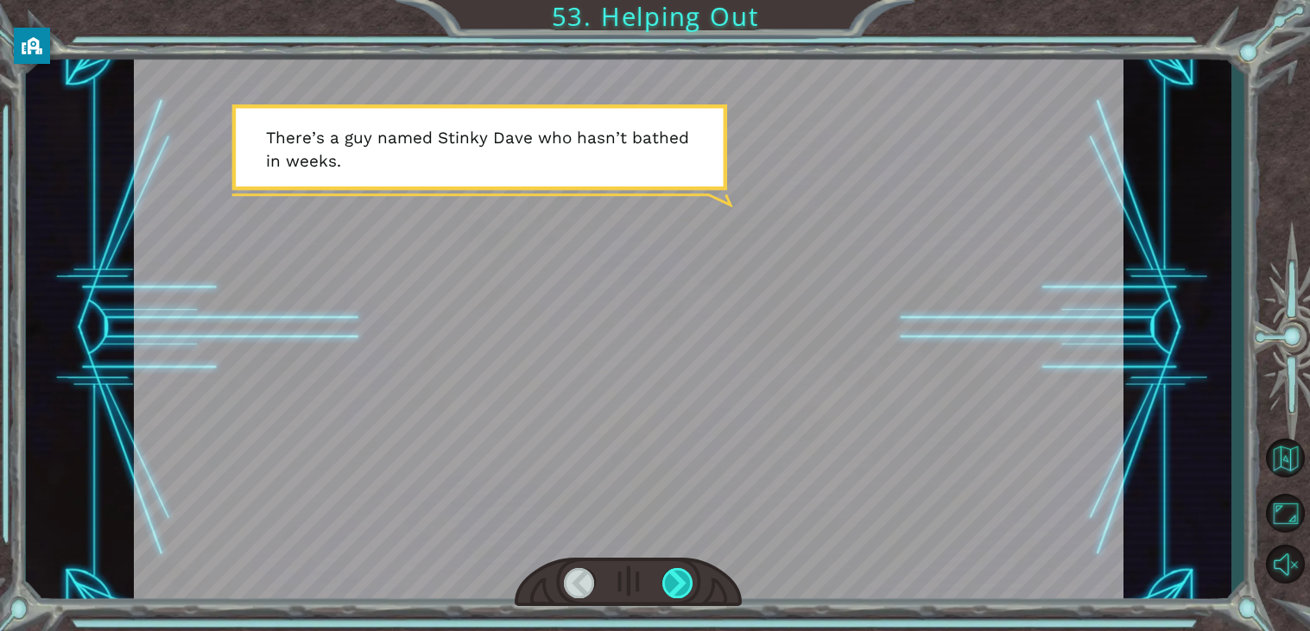
click at [681, 572] on div at bounding box center [677, 583] width 31 height 30
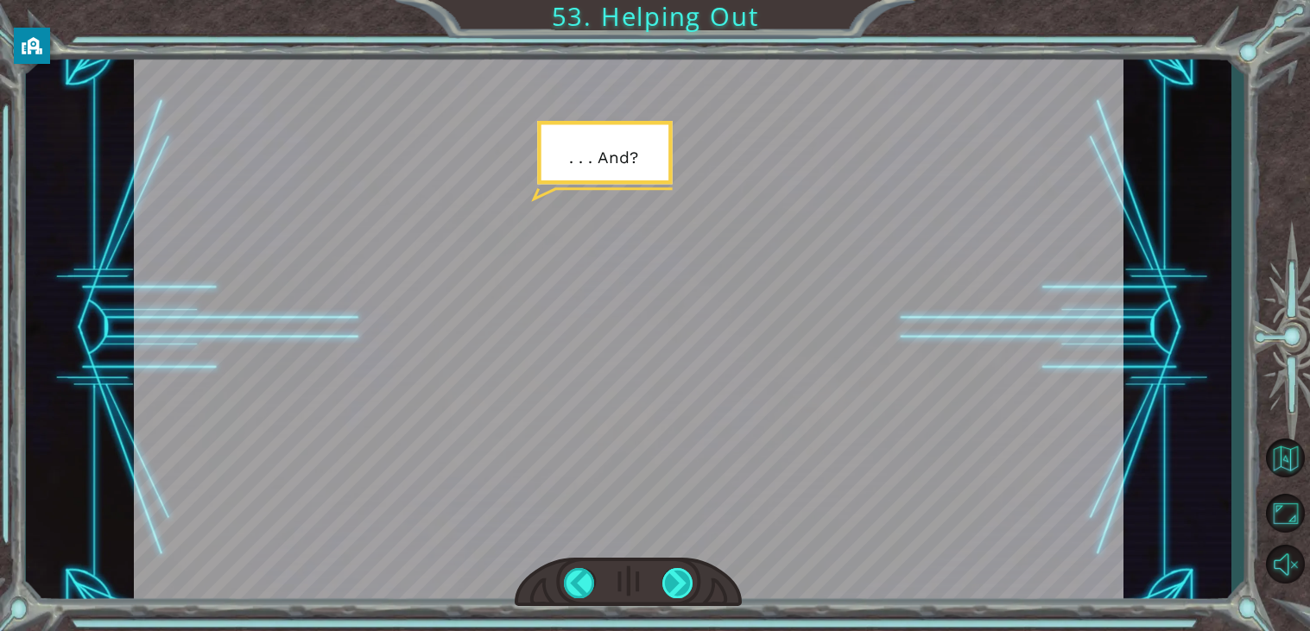
click at [681, 572] on div at bounding box center [677, 583] width 31 height 30
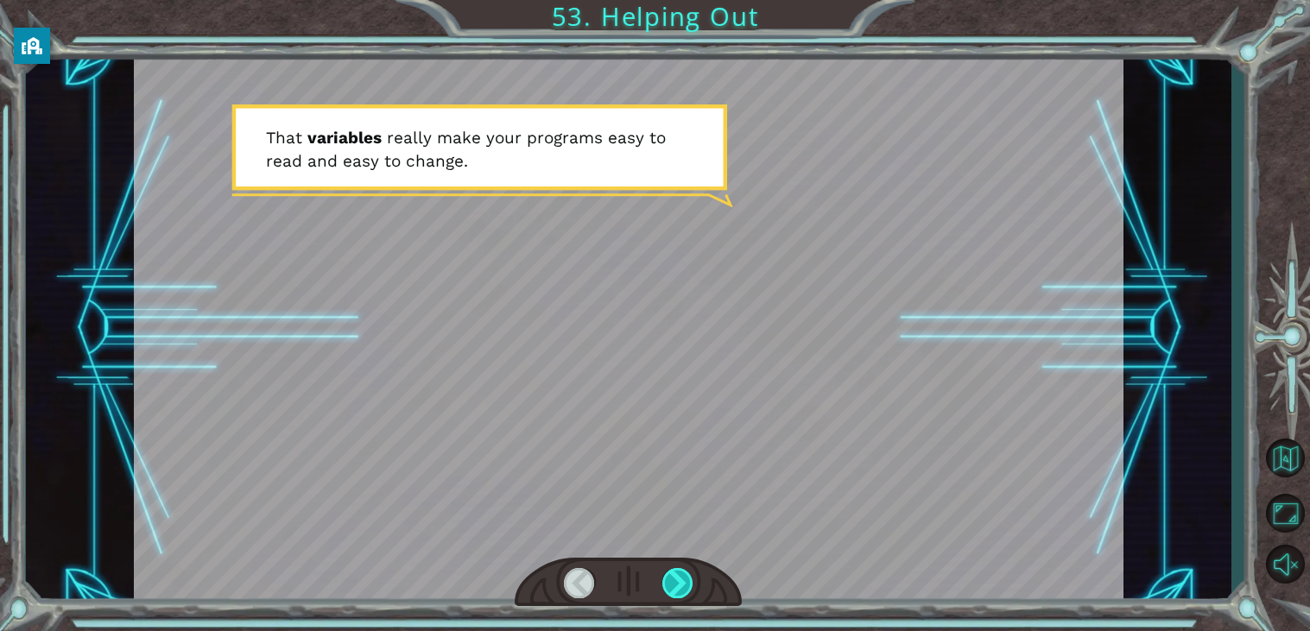
click at [681, 572] on div at bounding box center [677, 583] width 31 height 30
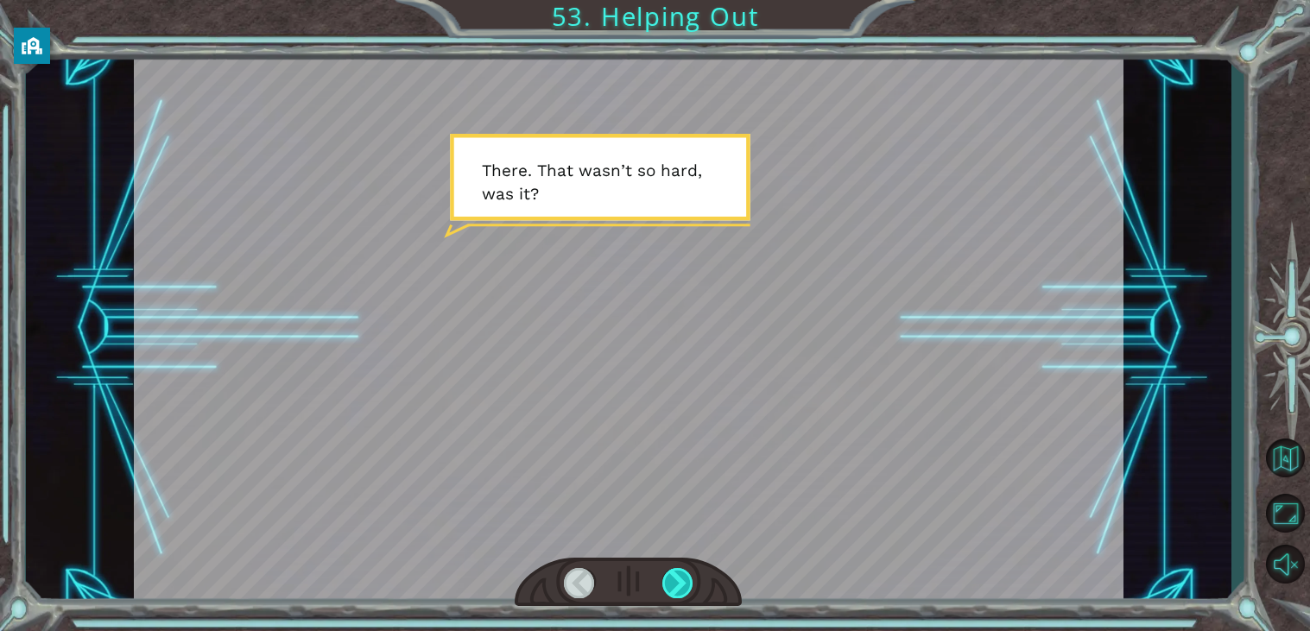
click at [681, 572] on div at bounding box center [677, 583] width 31 height 30
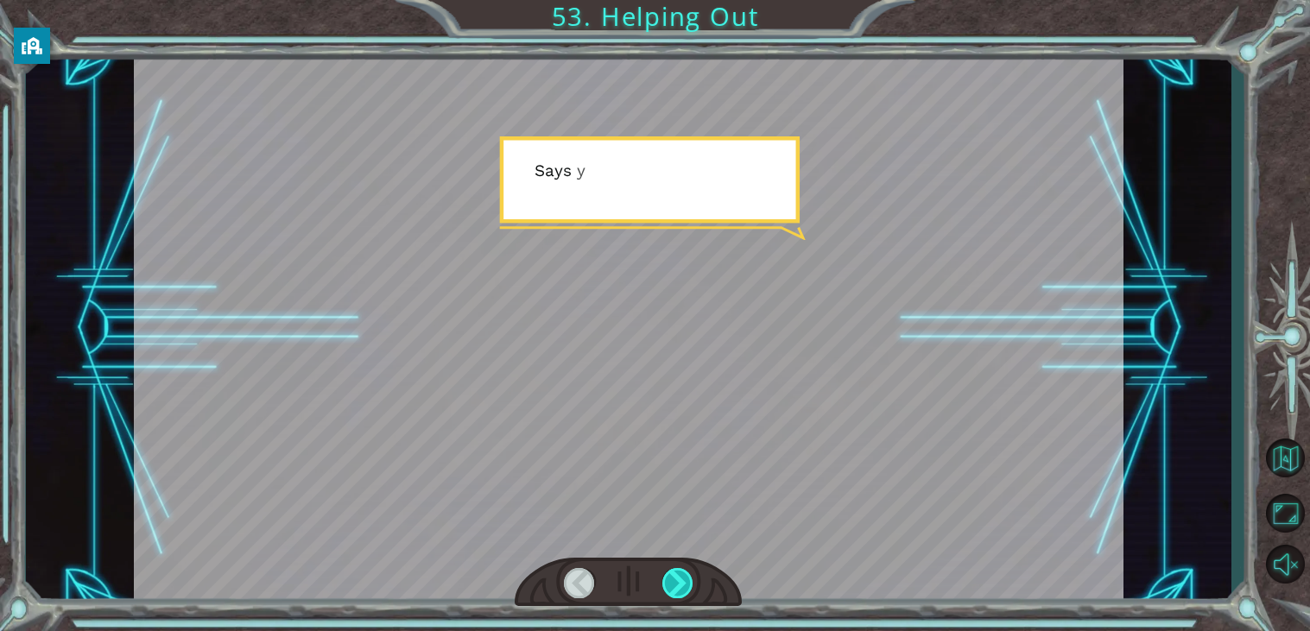
click at [681, 572] on div at bounding box center [677, 583] width 31 height 30
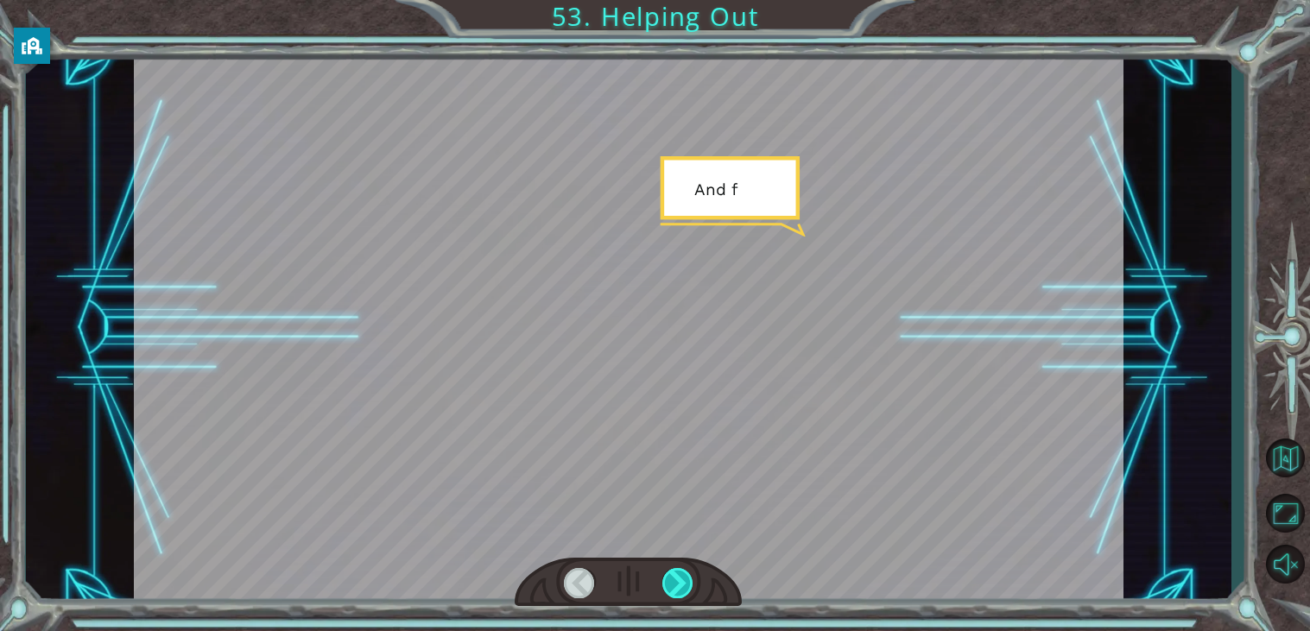
click at [681, 572] on div at bounding box center [677, 583] width 31 height 30
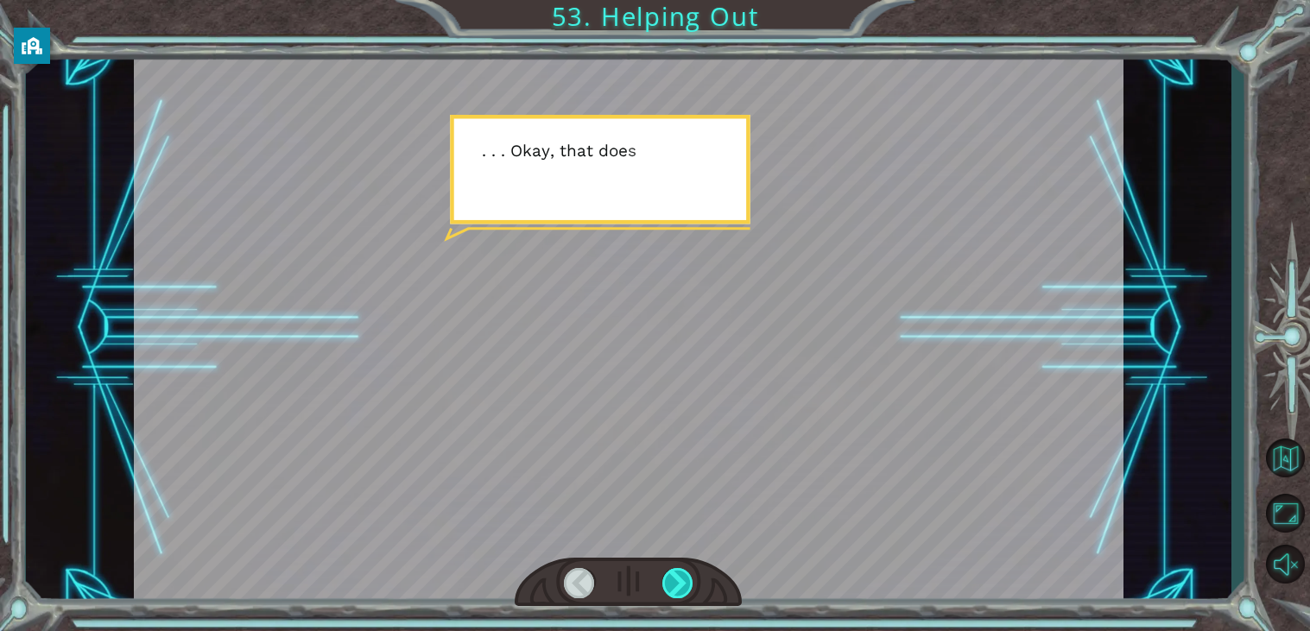
click at [681, 572] on div at bounding box center [677, 583] width 31 height 30
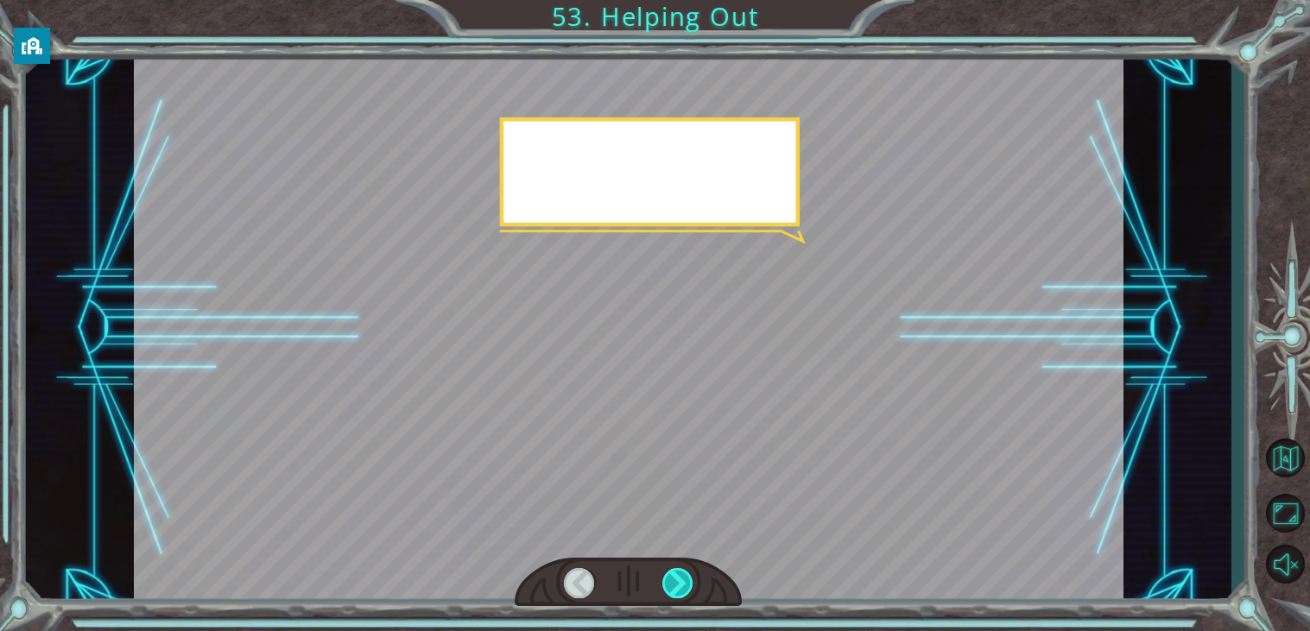
click at [681, 572] on div at bounding box center [677, 583] width 31 height 30
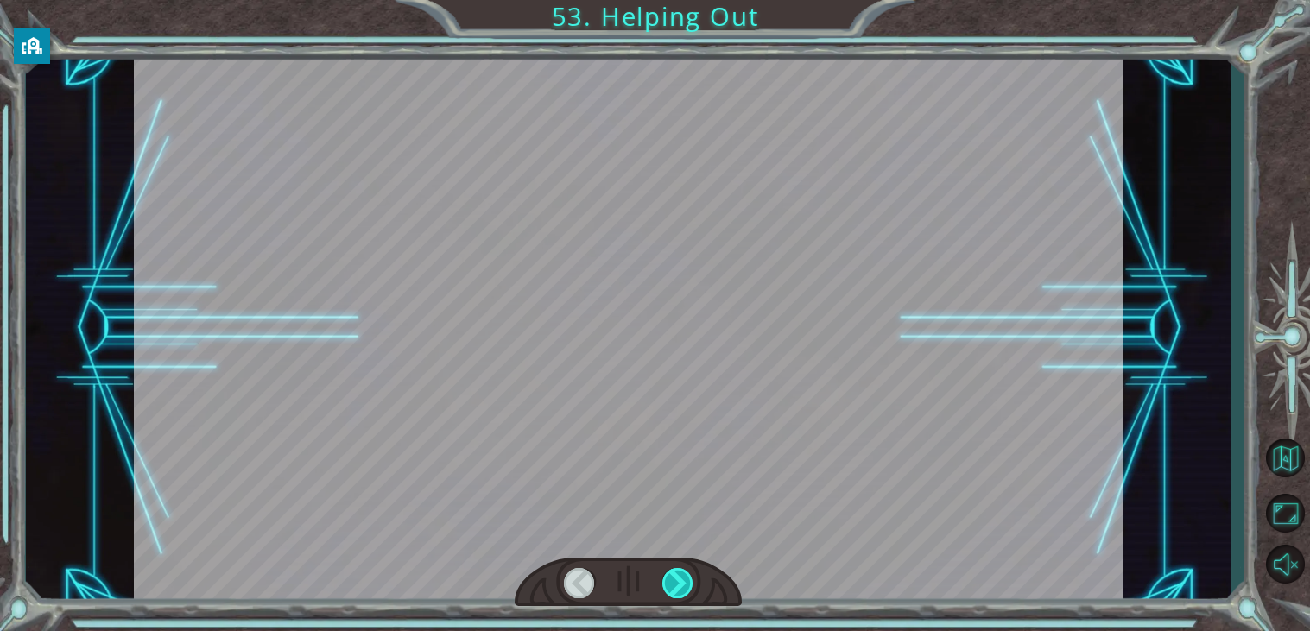
click at [681, 572] on div at bounding box center [677, 583] width 31 height 30
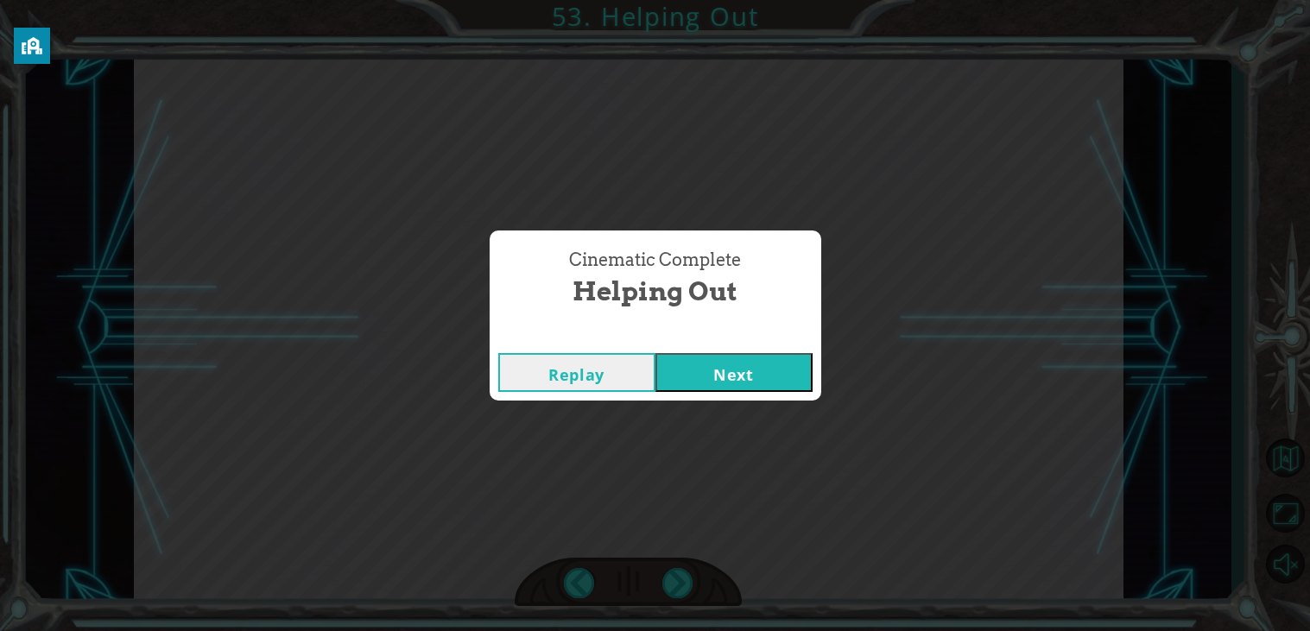
click at [735, 353] on button "Next" at bounding box center [733, 372] width 157 height 39
click at [706, 374] on button "Next" at bounding box center [733, 372] width 157 height 39
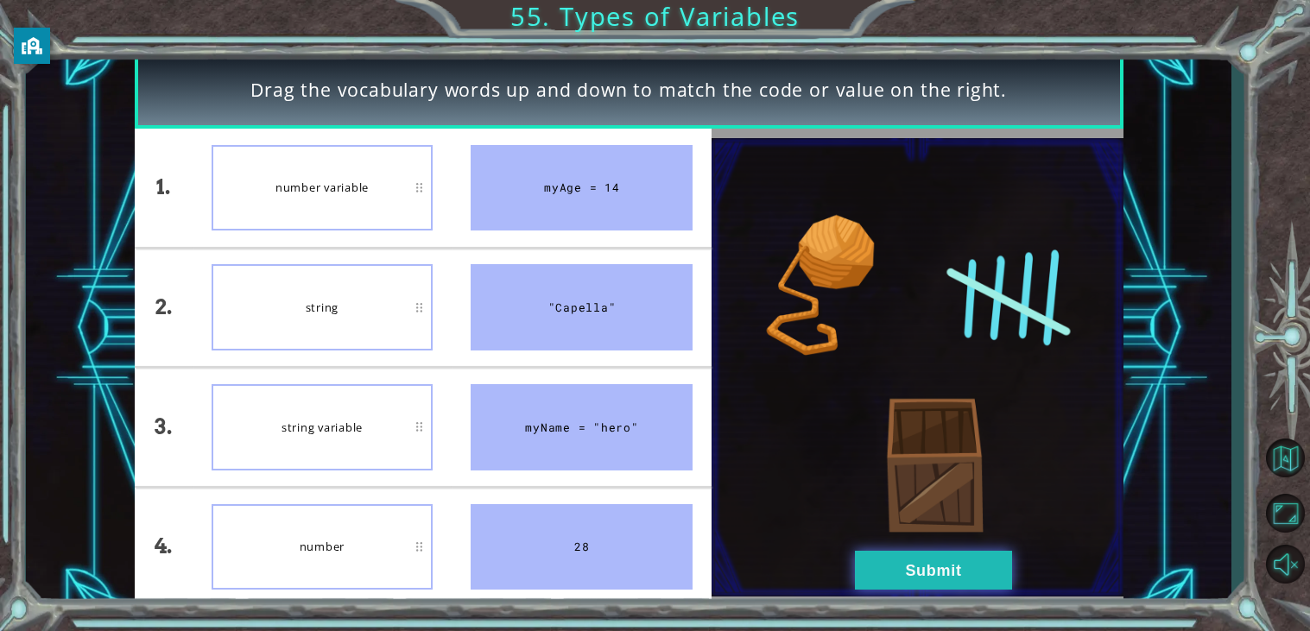
click at [975, 564] on button "Submit" at bounding box center [933, 570] width 157 height 39
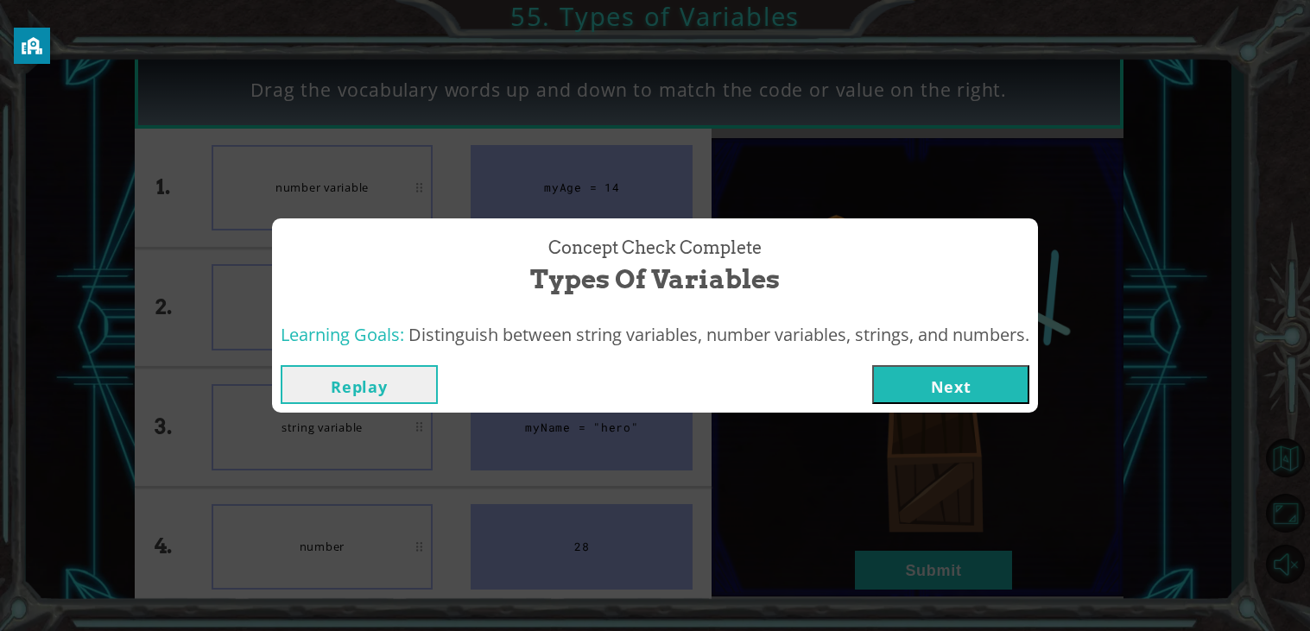
click at [924, 397] on button "Next" at bounding box center [950, 384] width 157 height 39
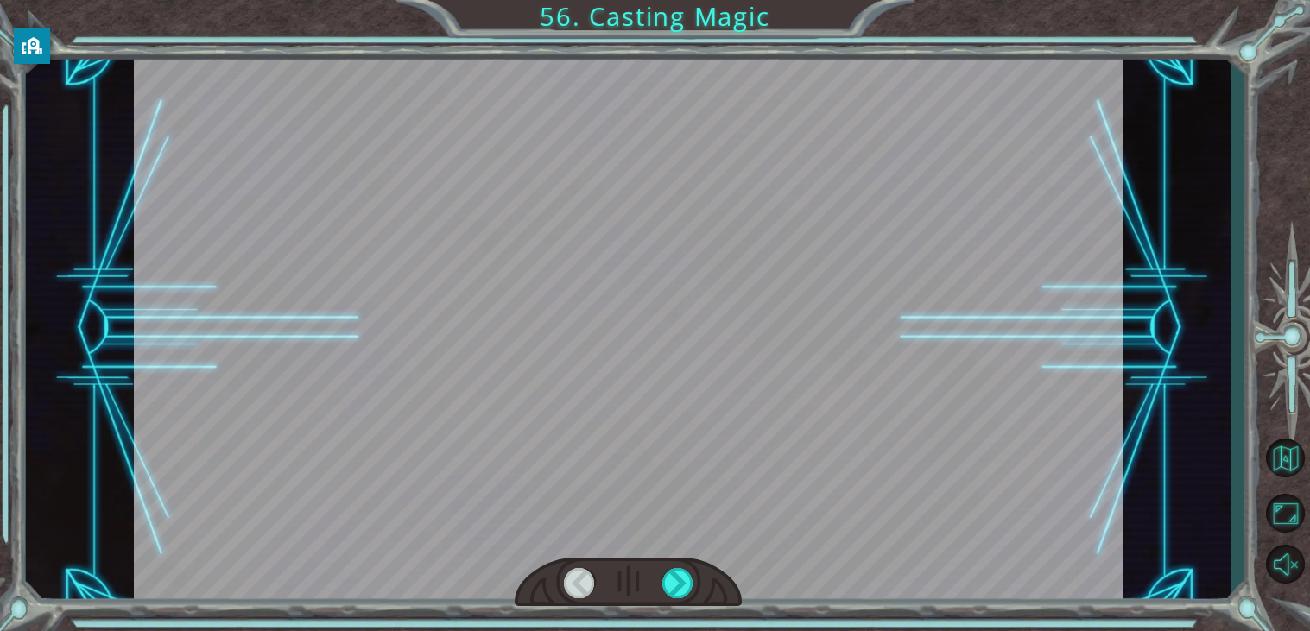
click at [787, 458] on div at bounding box center [628, 328] width 989 height 556
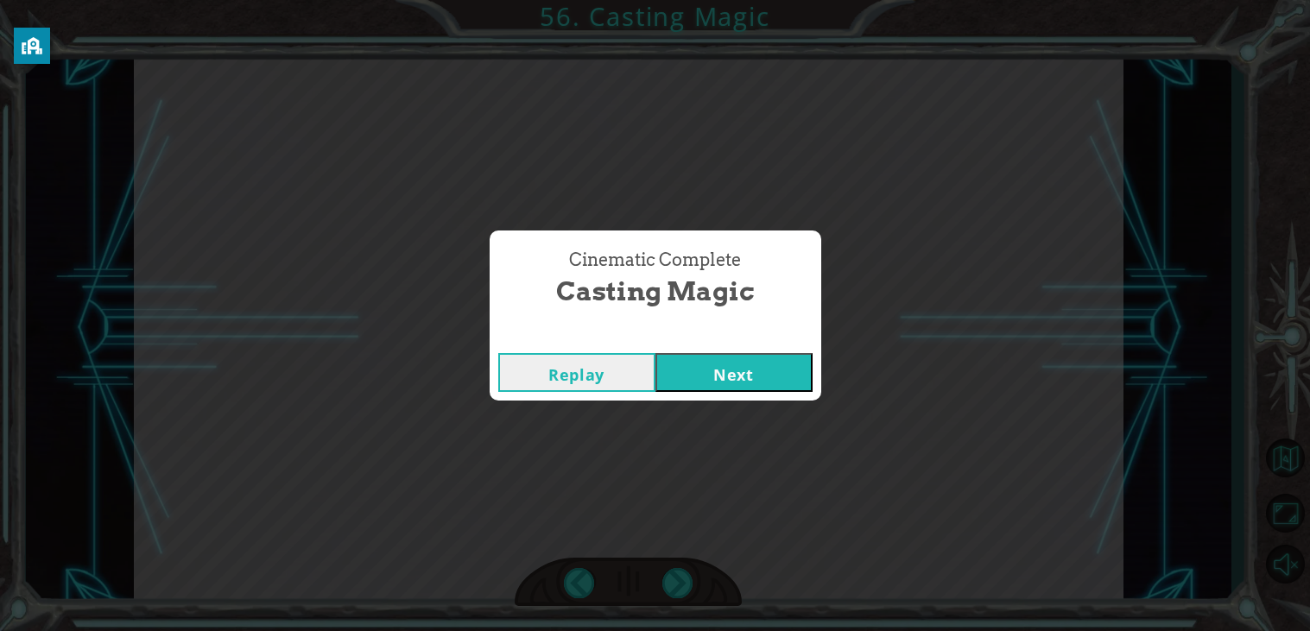
click at [793, 377] on button "Next" at bounding box center [733, 372] width 157 height 39
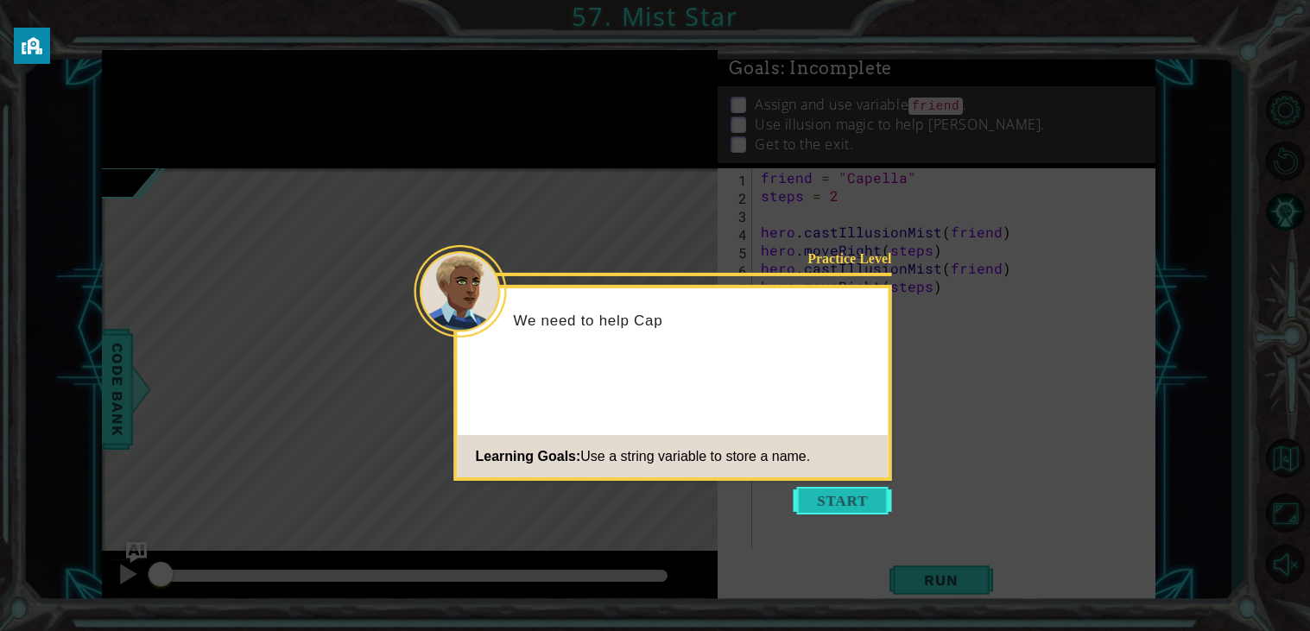
click at [849, 508] on button "Start" at bounding box center [842, 501] width 98 height 28
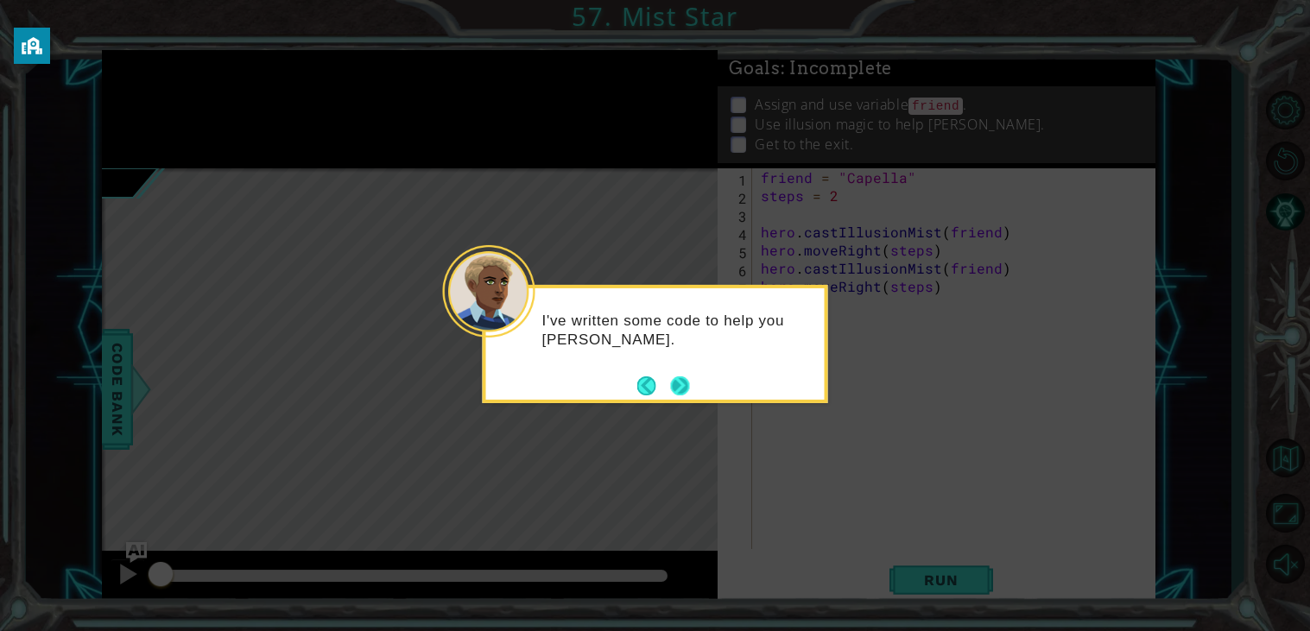
click at [686, 381] on button "Next" at bounding box center [679, 385] width 19 height 19
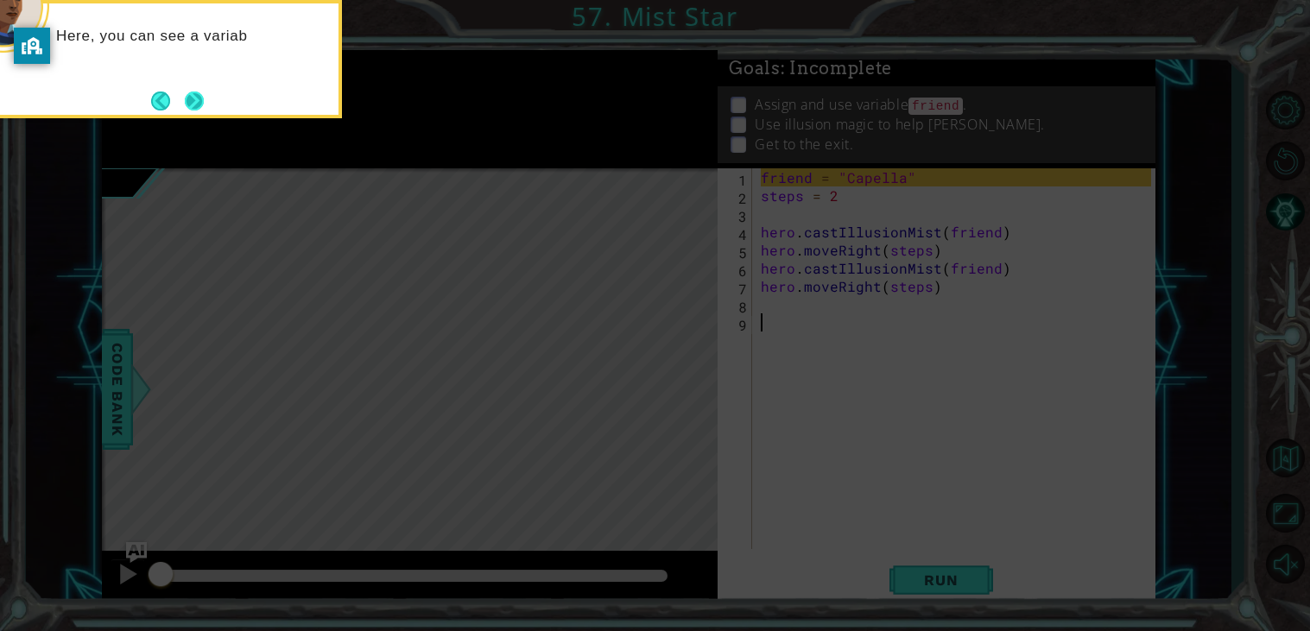
click at [201, 97] on button "Next" at bounding box center [194, 101] width 19 height 19
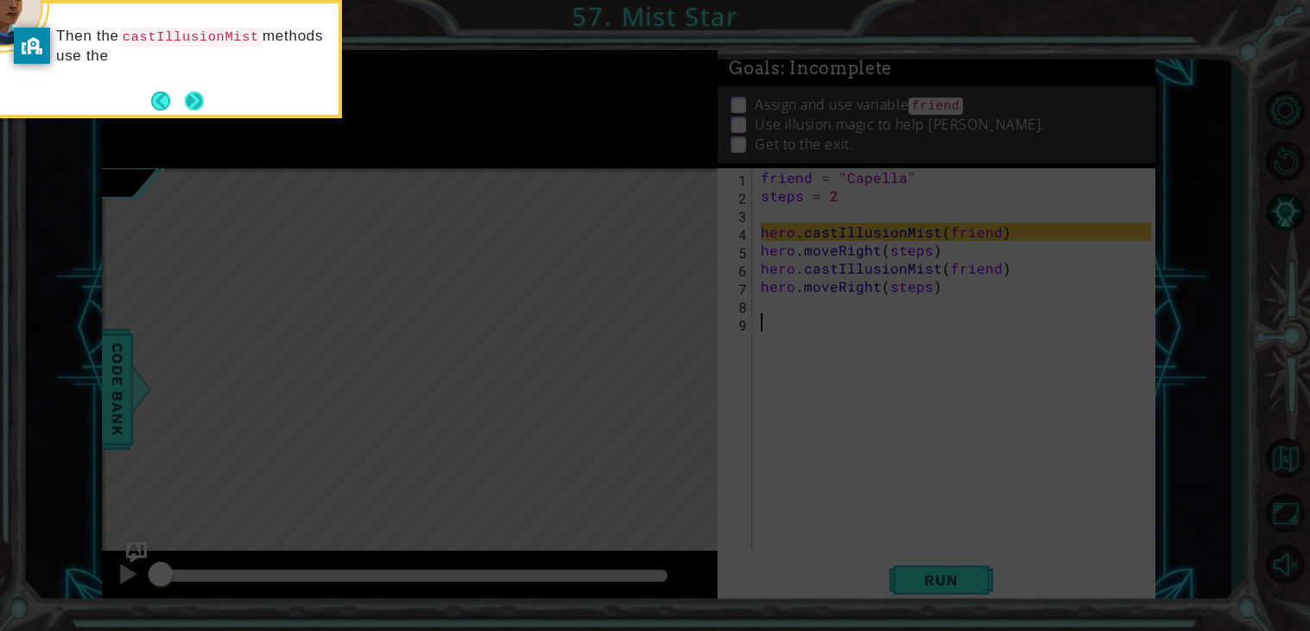
click at [185, 99] on button "Next" at bounding box center [194, 101] width 19 height 19
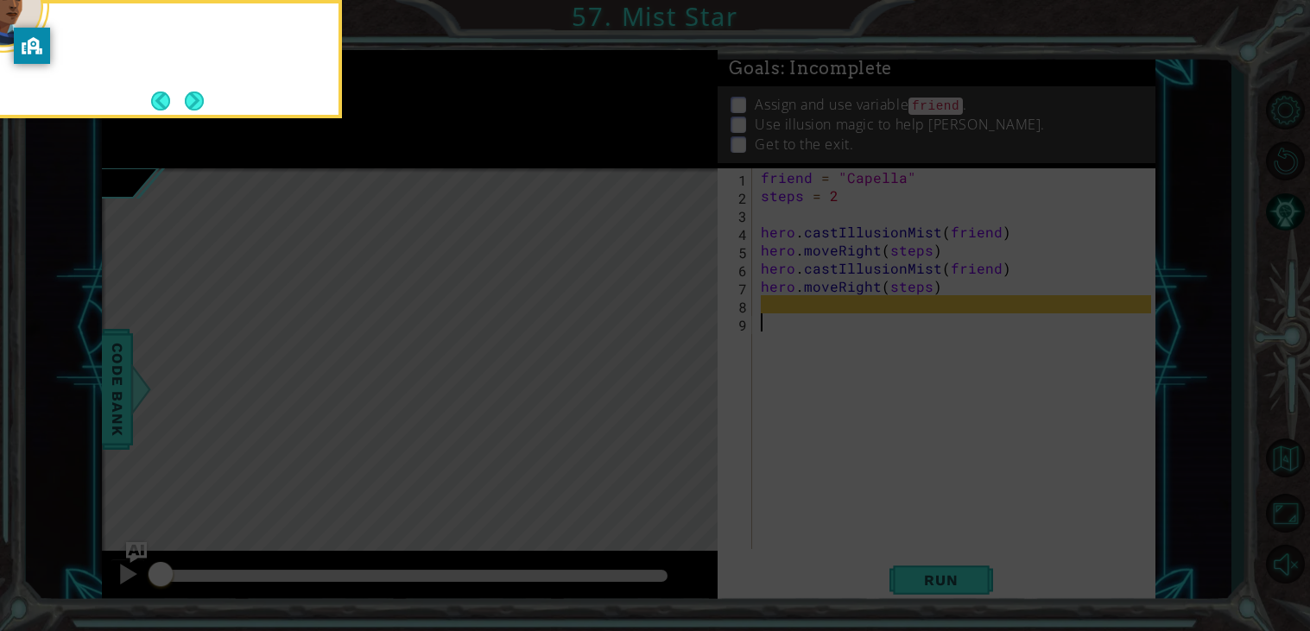
click at [182, 99] on button "Back" at bounding box center [168, 101] width 34 height 19
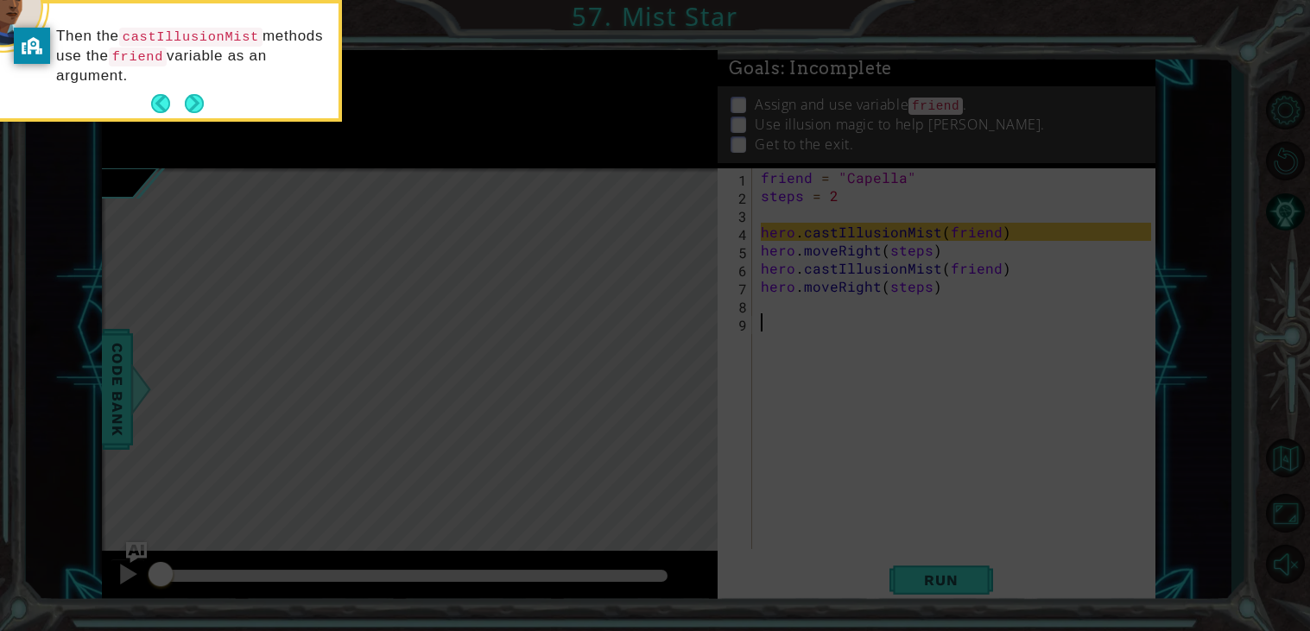
click at [185, 99] on button "Next" at bounding box center [194, 103] width 19 height 19
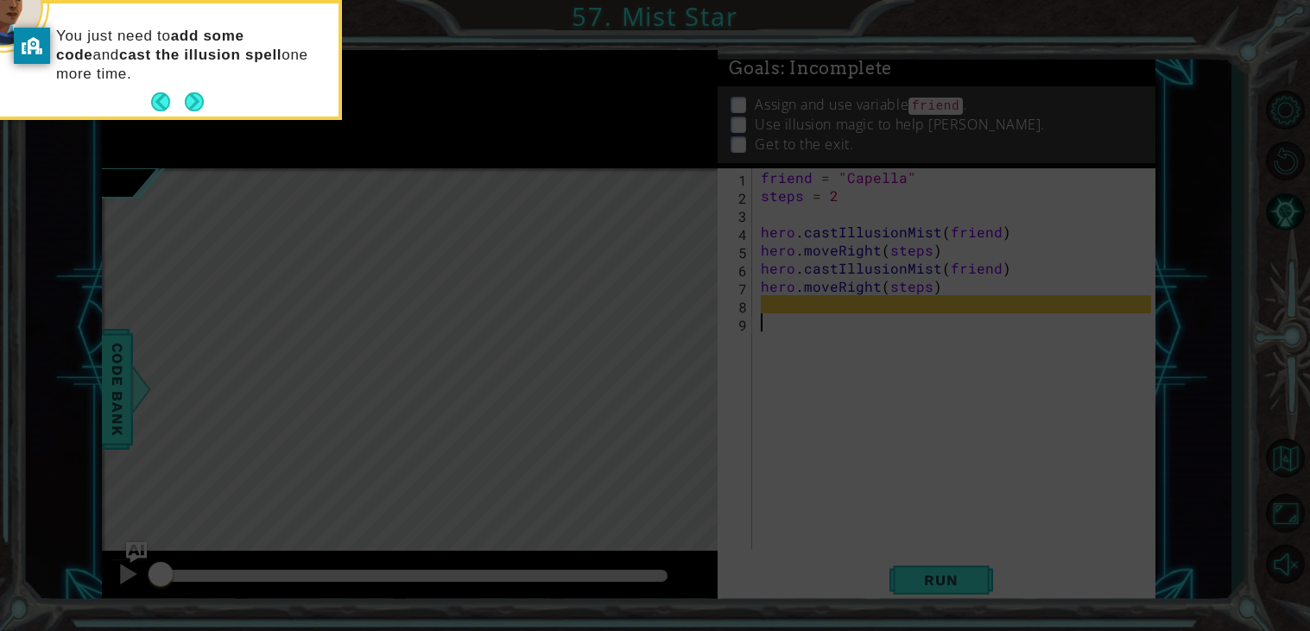
click at [185, 99] on button "Next" at bounding box center [194, 101] width 19 height 19
